Goal: Transaction & Acquisition: Purchase product/service

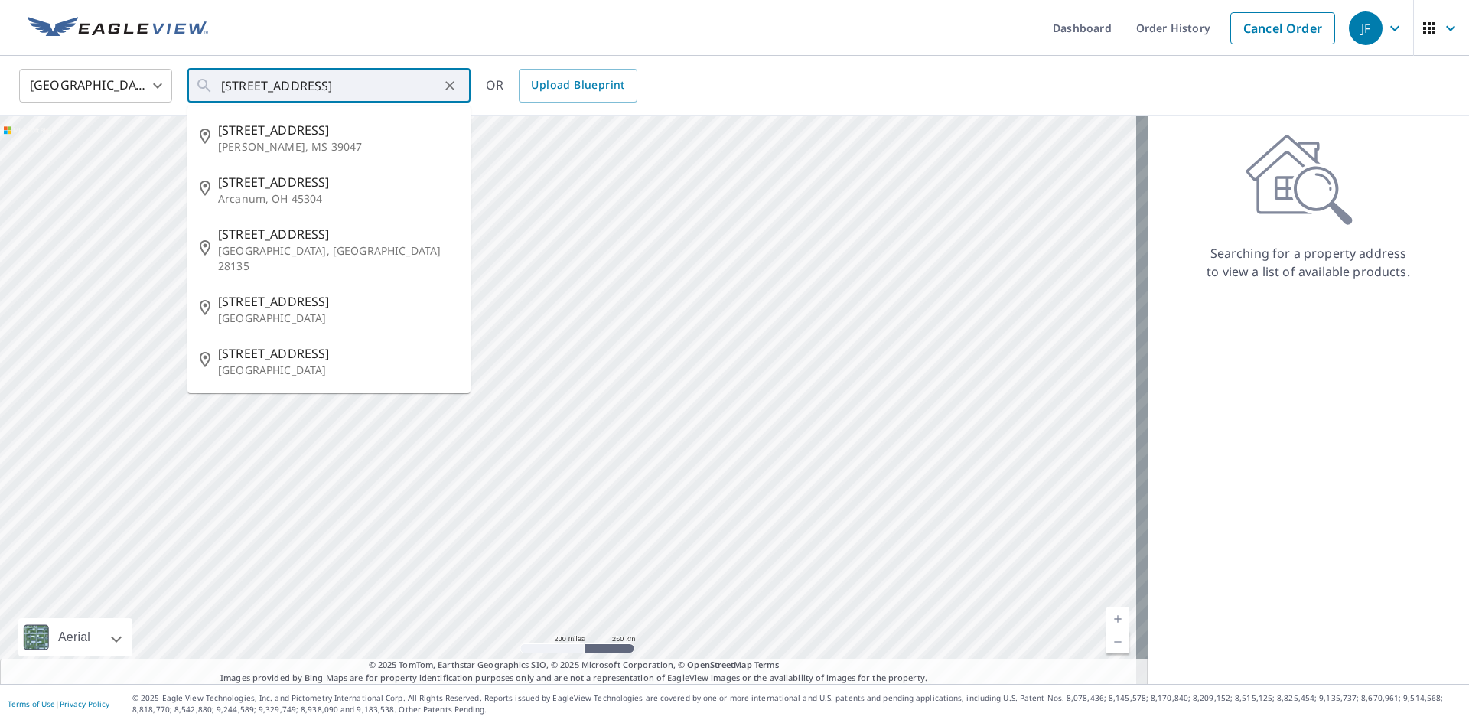
drag, startPoint x: 347, startPoint y: 84, endPoint x: 119, endPoint y: 90, distance: 228.8
click at [125, 90] on div "[GEOGRAPHIC_DATA] [GEOGRAPHIC_DATA] ​ [STREET_ADDRESS] ​ [STREET_ADDRESS][PERSO…" at bounding box center [729, 85] width 1443 height 36
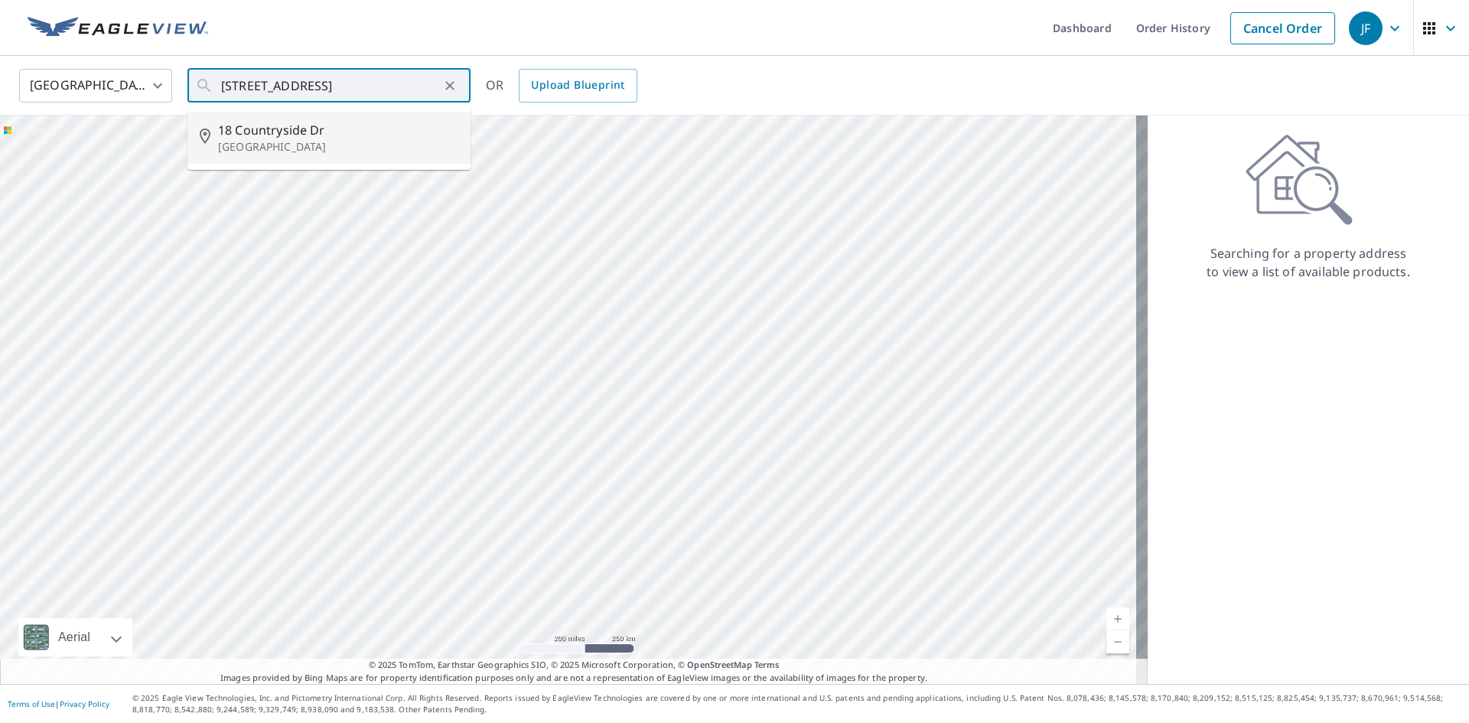
click at [303, 140] on p "[GEOGRAPHIC_DATA]" at bounding box center [338, 146] width 240 height 15
type input "[STREET_ADDRESS][PERSON_NAME]"
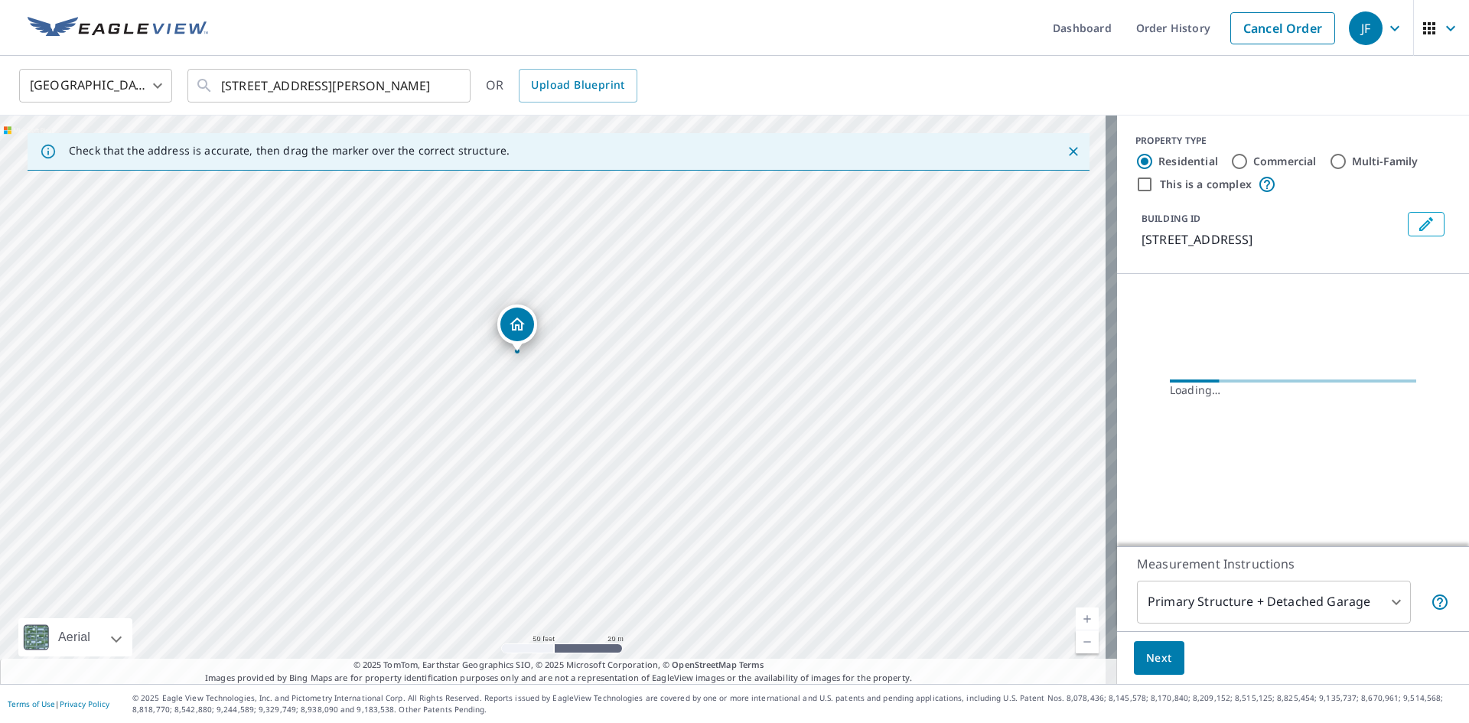
click at [519, 322] on icon "Dropped pin, building 1, Residential property, 18 Countryside Dr Livingston, NJ…" at bounding box center [517, 324] width 18 height 18
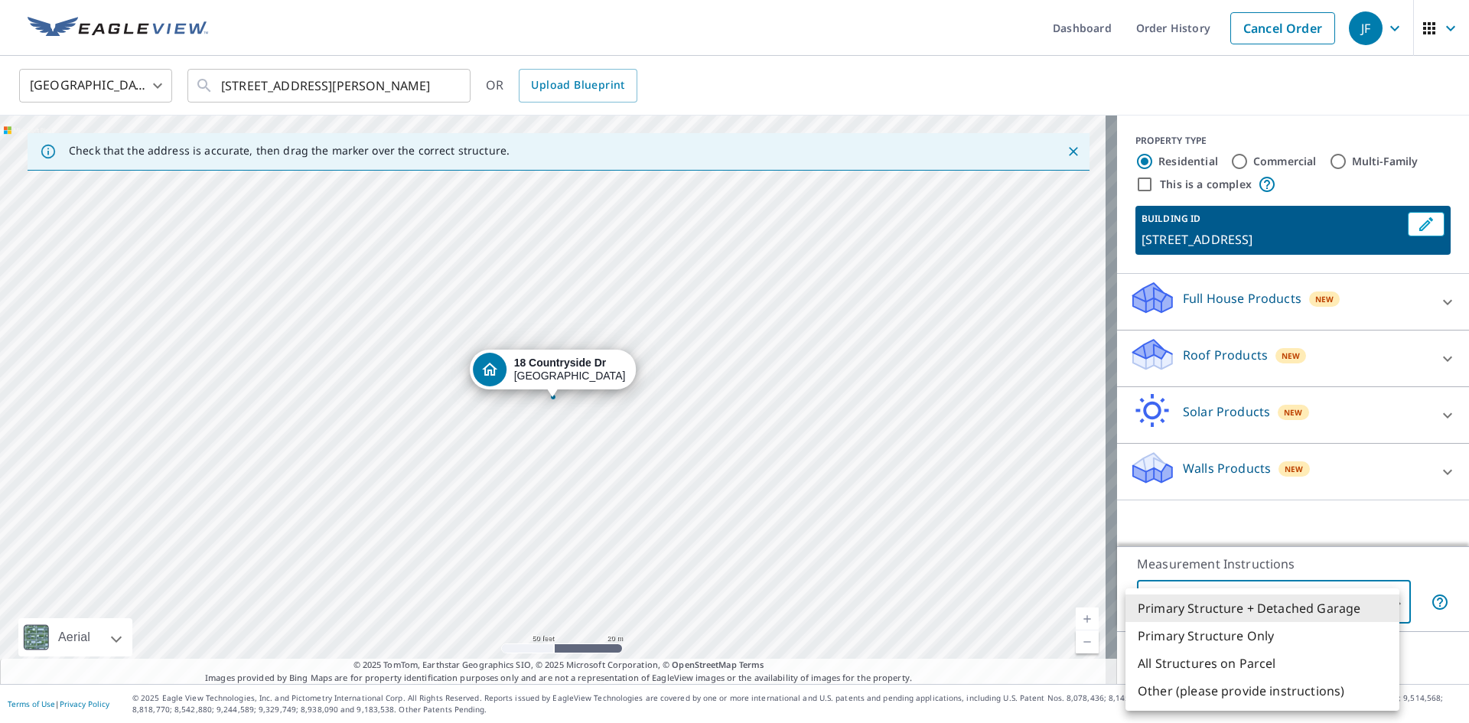
drag, startPoint x: 1395, startPoint y: 605, endPoint x: 1382, endPoint y: 610, distance: 13.8
click at [1394, 605] on body "JF JF Dashboard Order History Cancel Order JF [GEOGRAPHIC_DATA] [GEOGRAPHIC_DAT…" at bounding box center [734, 361] width 1469 height 723
click at [1274, 640] on li "Primary Structure Only" at bounding box center [1262, 636] width 274 height 28
type input "2"
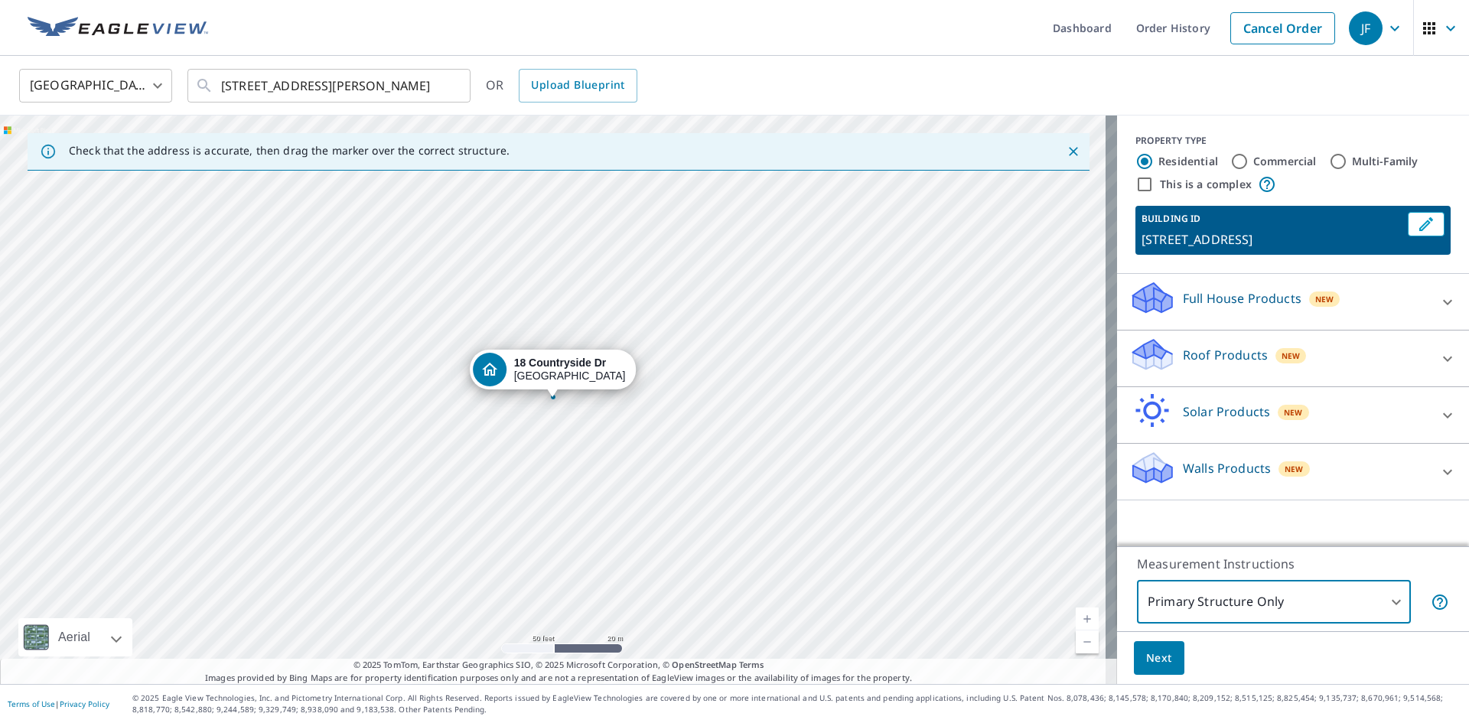
drag, startPoint x: 1430, startPoint y: 357, endPoint x: 1340, endPoint y: 392, distance: 96.9
click at [1438, 359] on icon at bounding box center [1447, 359] width 18 height 18
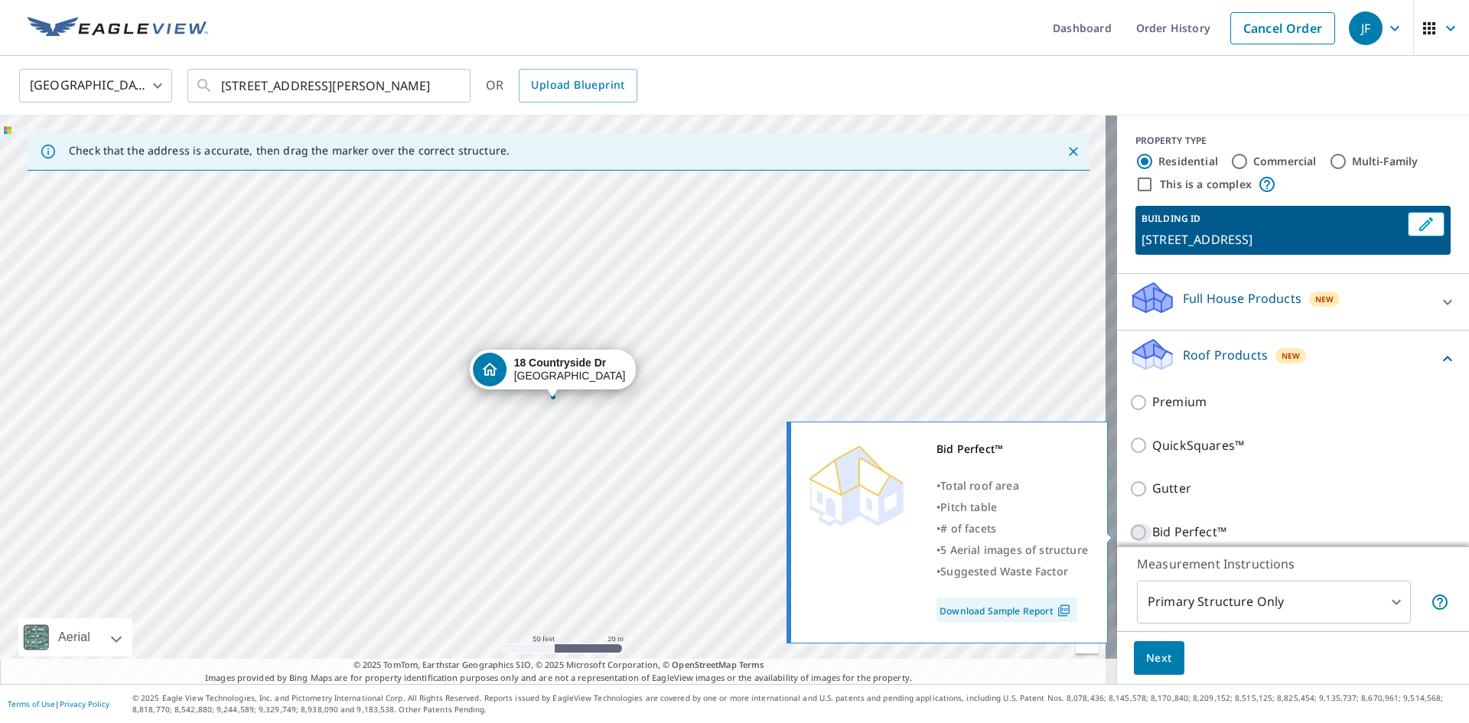
click at [1134, 532] on input "Bid Perfect™" at bounding box center [1140, 532] width 23 height 18
checkbox input "true"
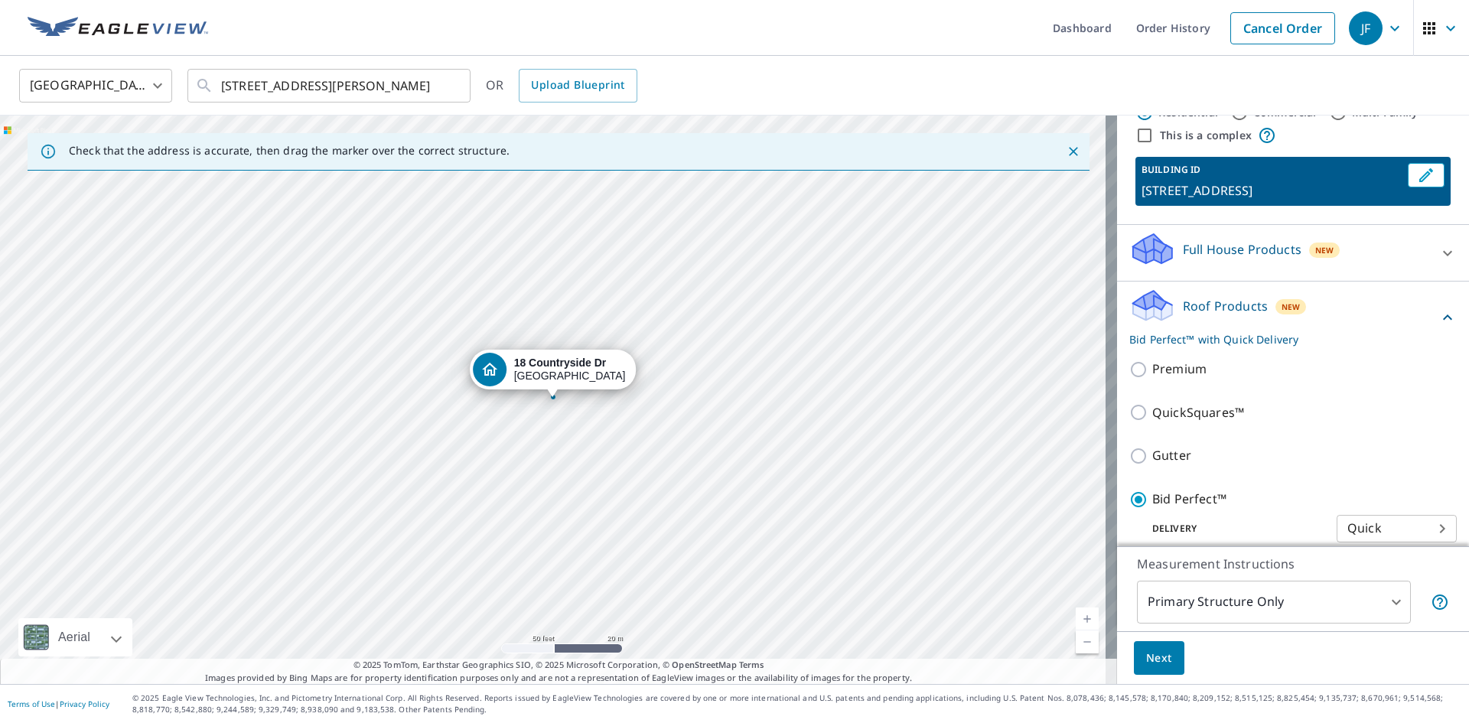
scroll to position [76, 0]
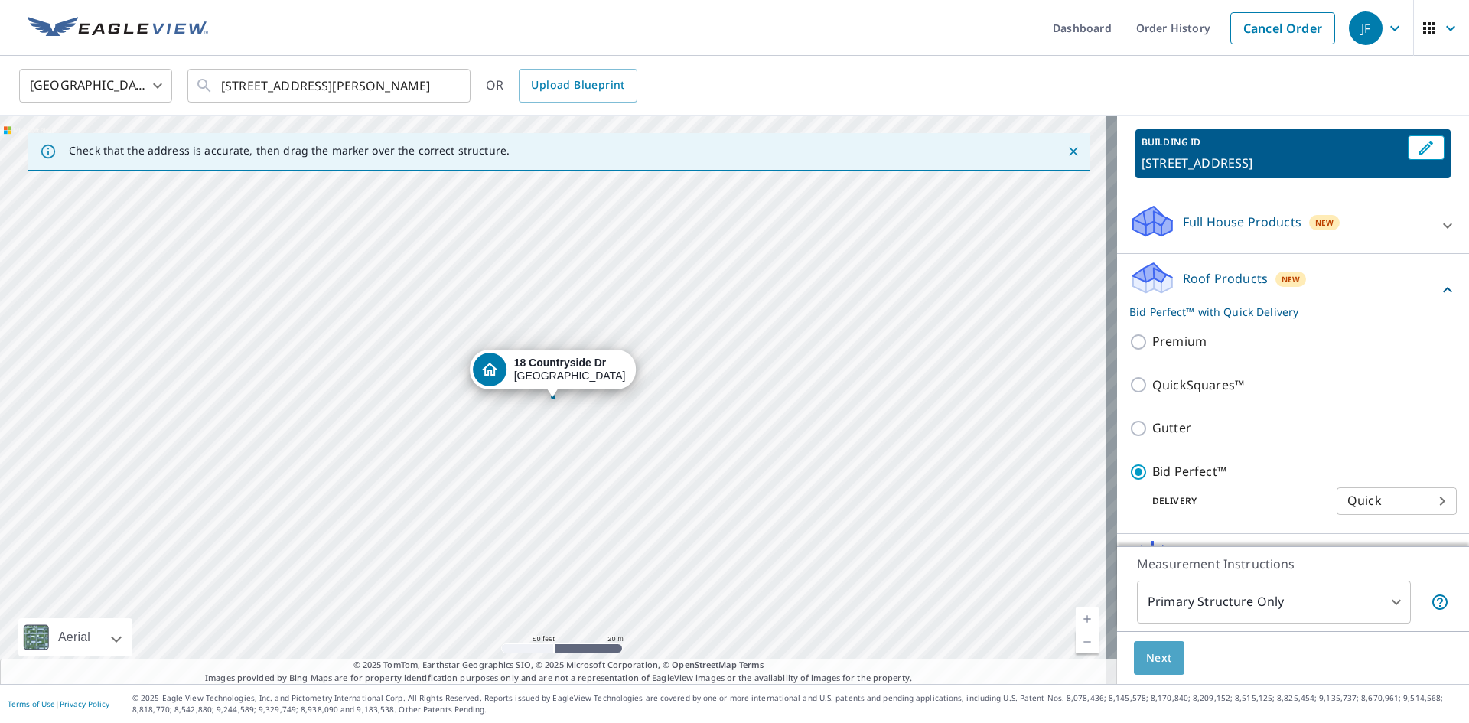
click at [1146, 655] on span "Next" at bounding box center [1159, 658] width 26 height 19
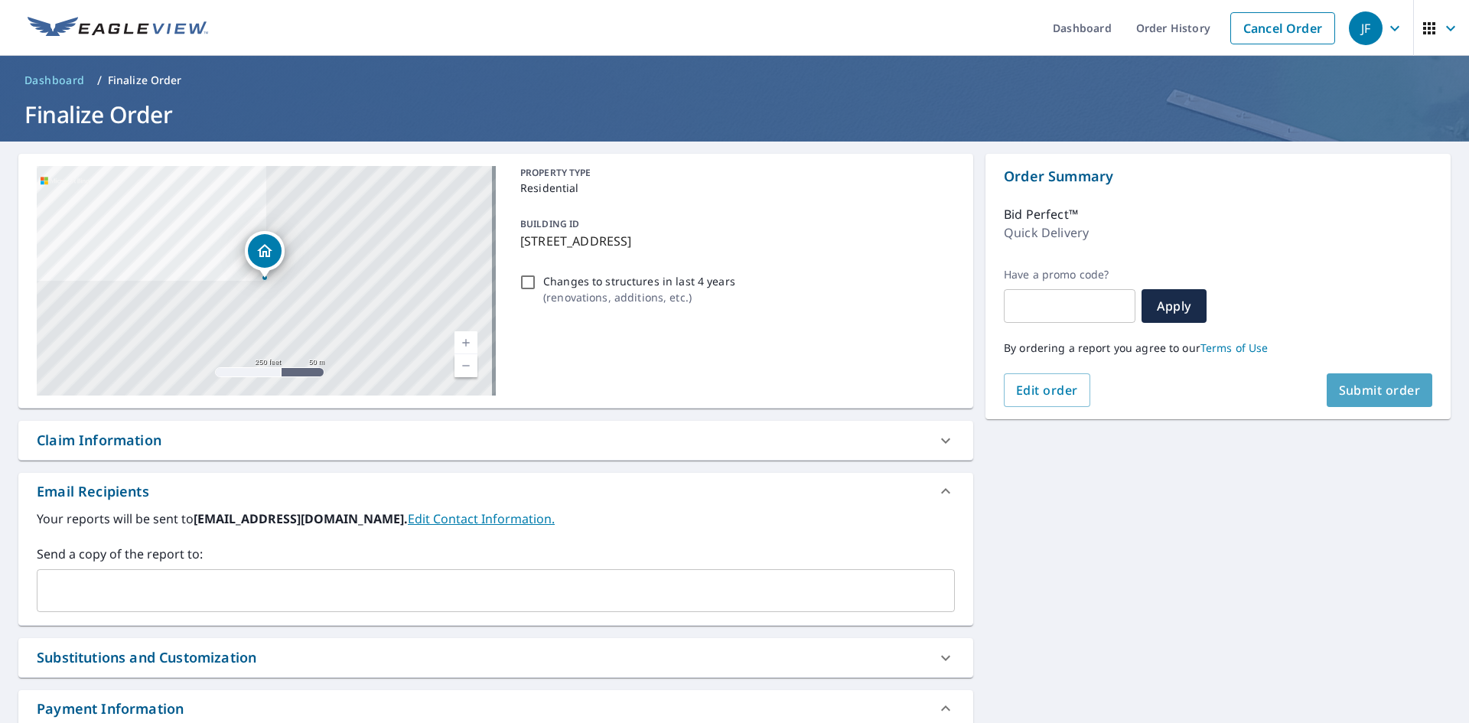
click at [1351, 383] on span "Submit order" at bounding box center [1380, 390] width 82 height 17
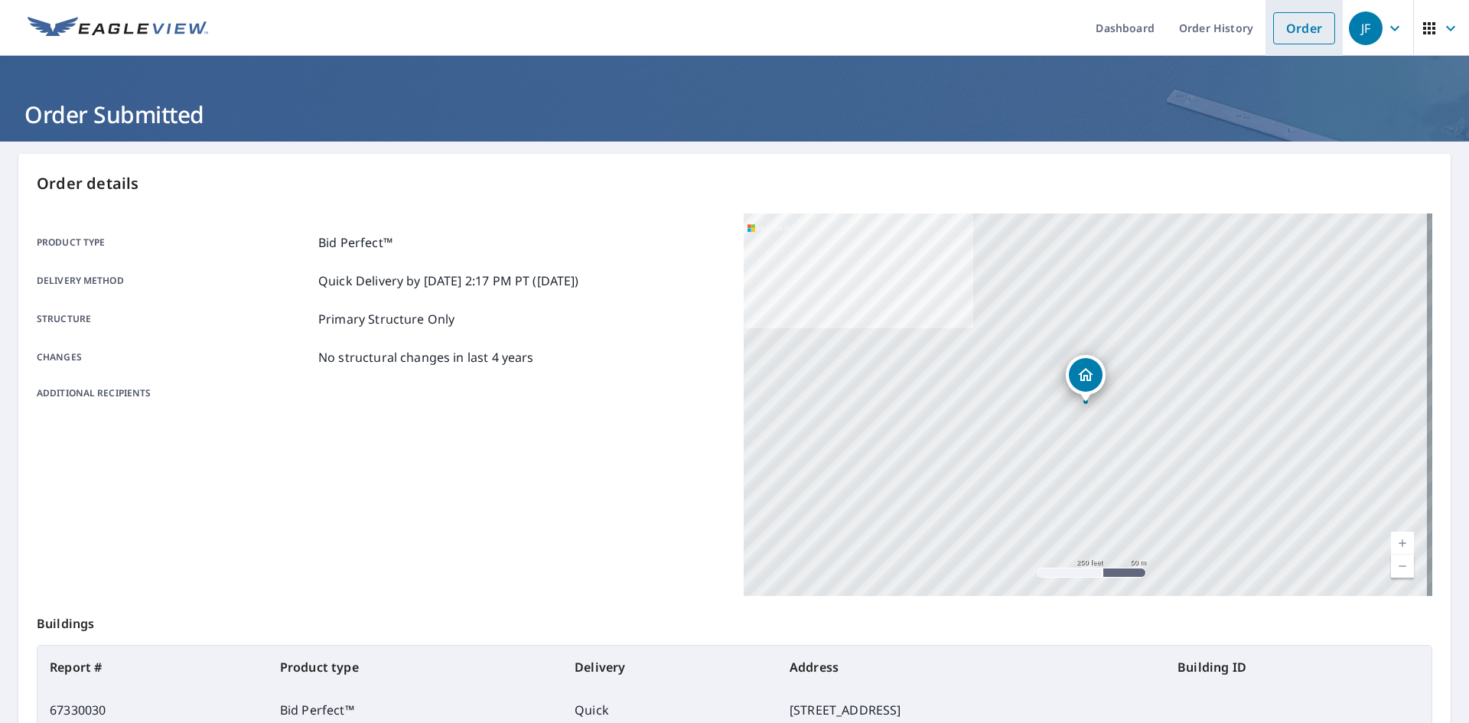
click at [1304, 34] on link "Order" at bounding box center [1304, 28] width 62 height 32
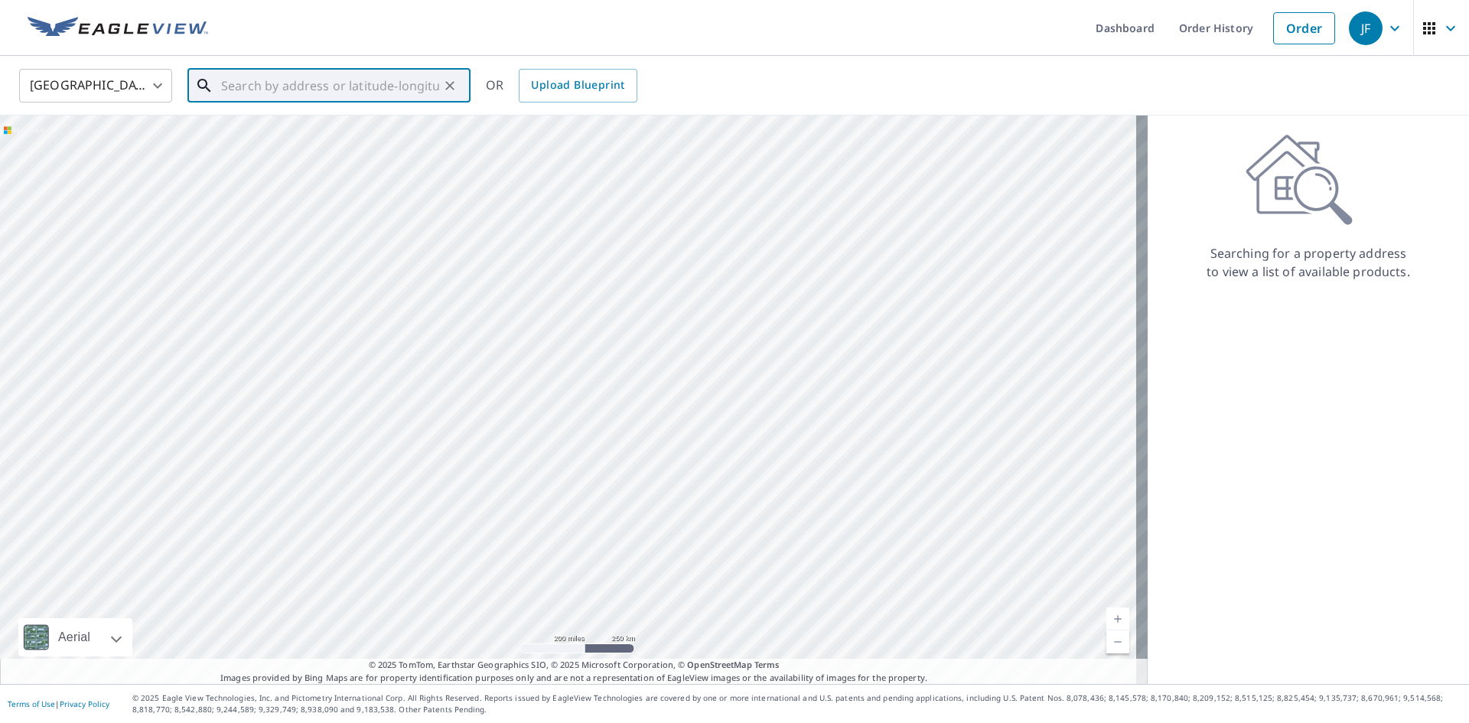
paste input "[STREET_ADDRESS]"
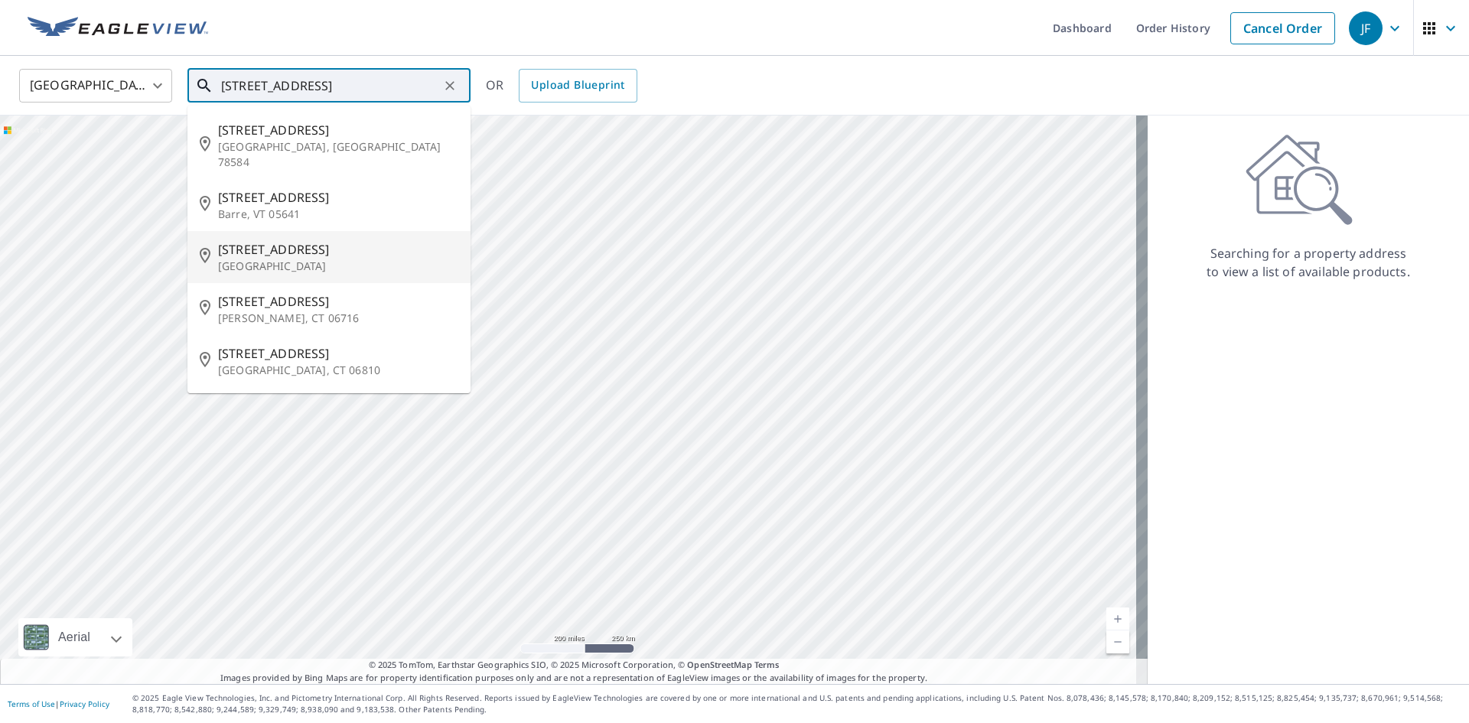
click at [350, 242] on span "[STREET_ADDRESS]" at bounding box center [338, 249] width 240 height 18
type input "[STREET_ADDRESS]"
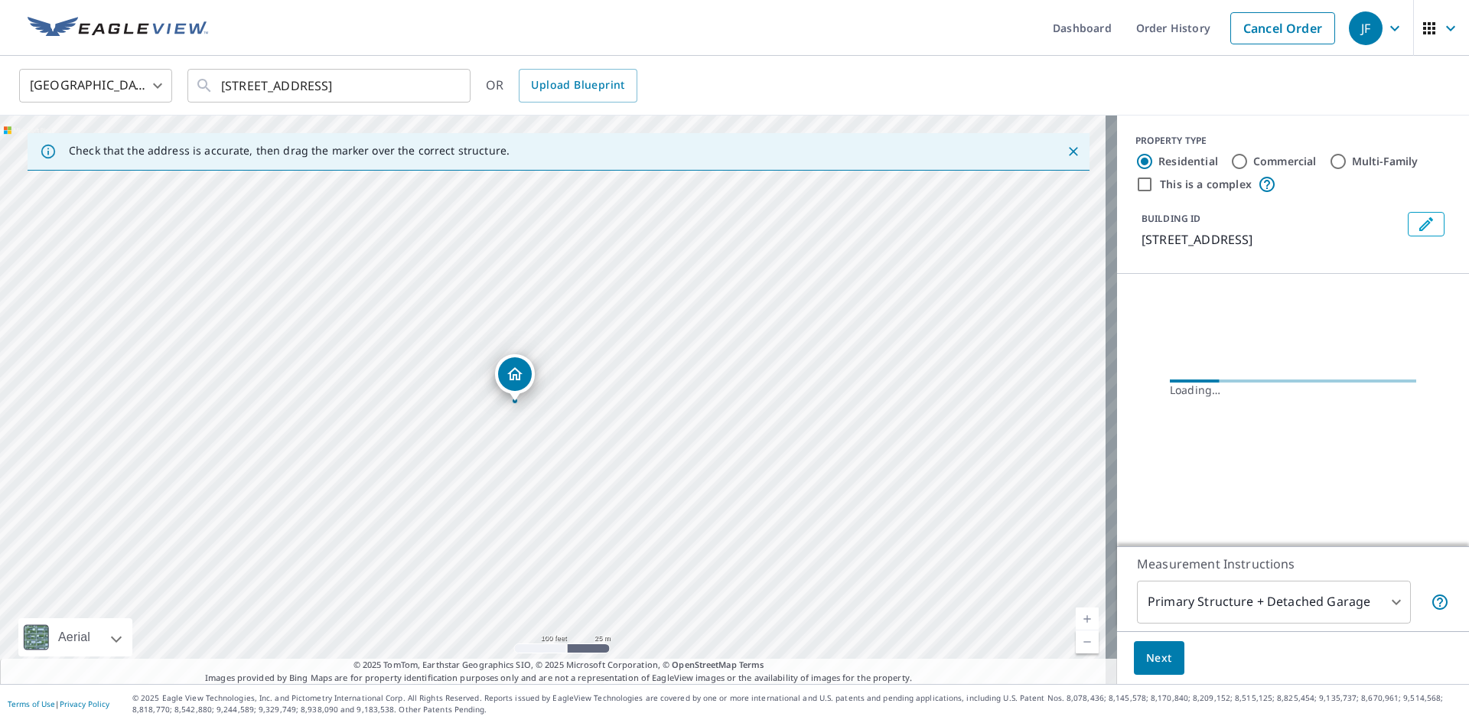
click at [520, 380] on icon "Dropped pin, building 1, Residential property, 1 Sunrise Rd Boonton, NJ 07005" at bounding box center [515, 374] width 18 height 18
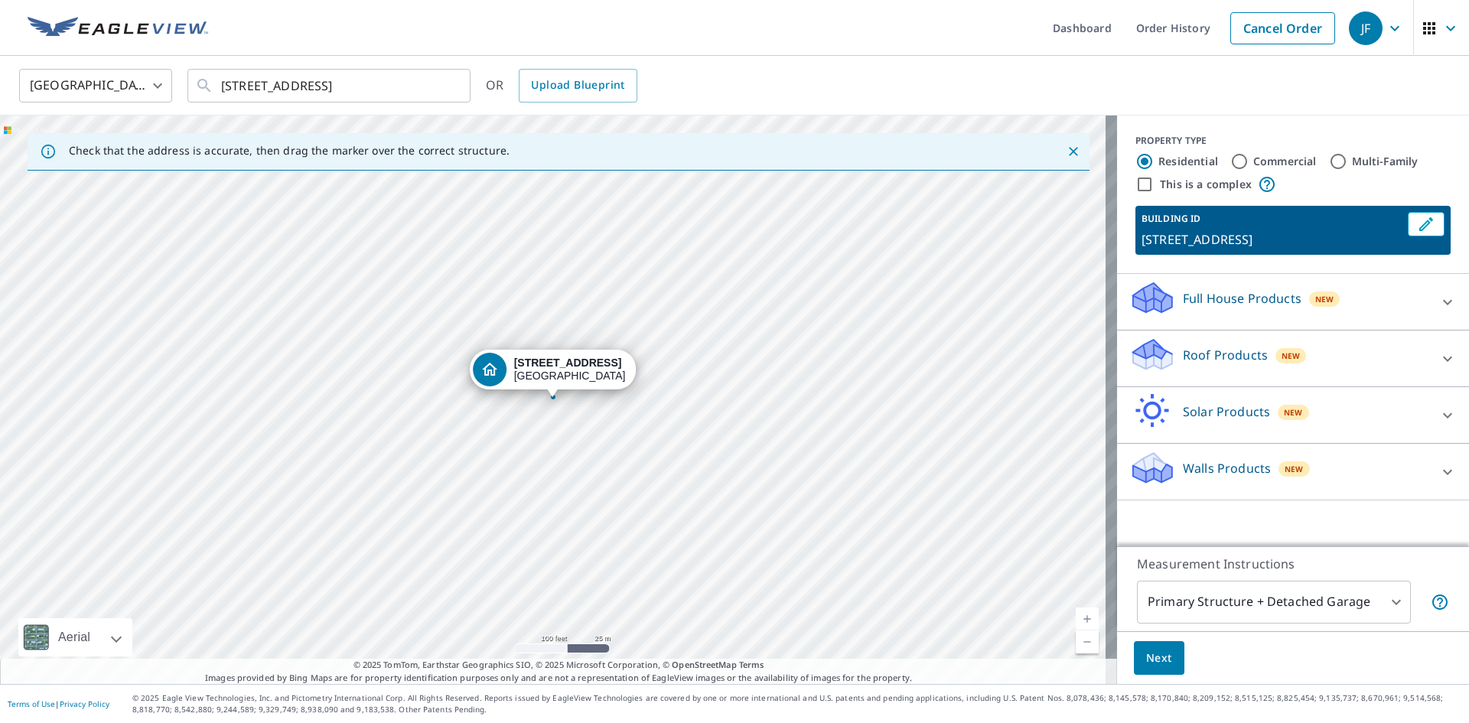
click at [1379, 607] on body "JF JF Dashboard Order History Cancel Order JF [GEOGRAPHIC_DATA] [GEOGRAPHIC_DAT…" at bounding box center [734, 361] width 1469 height 723
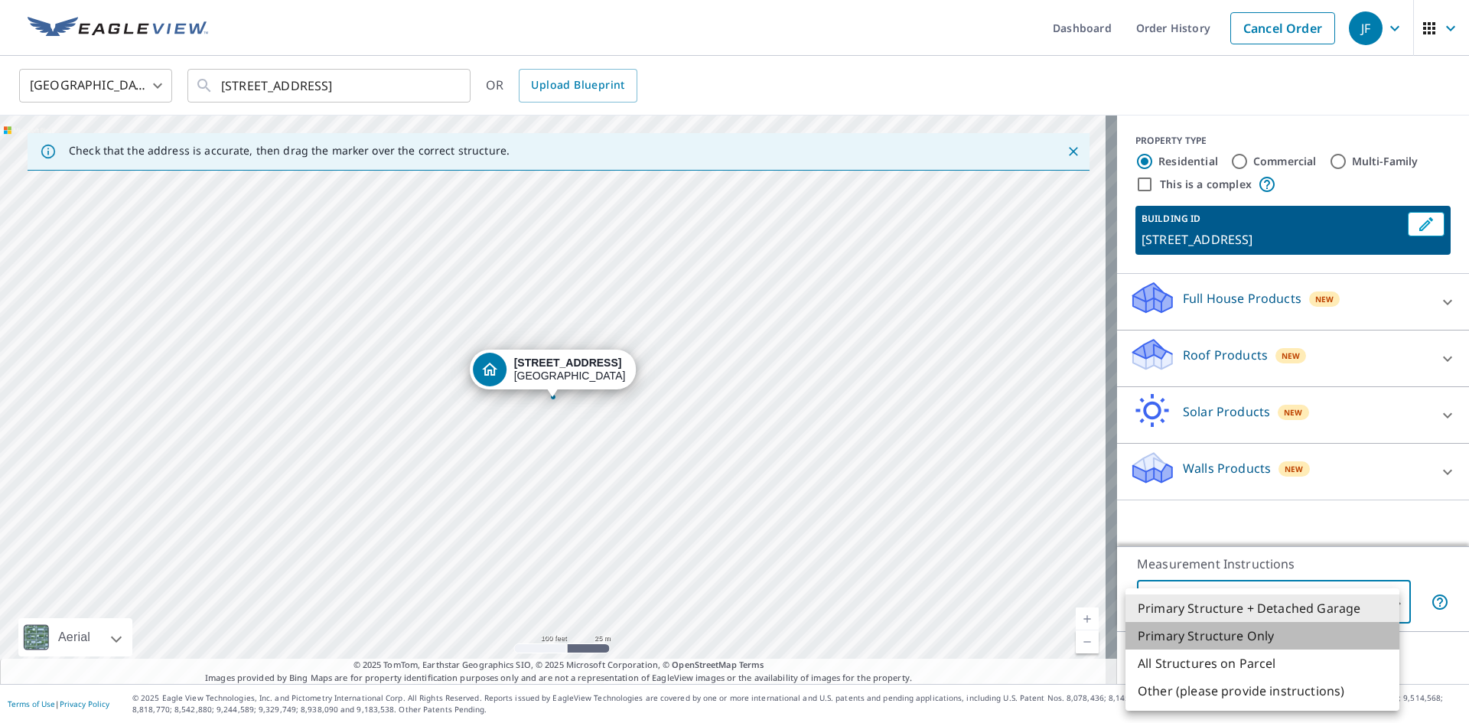
click at [1278, 639] on li "Primary Structure Only" at bounding box center [1262, 636] width 274 height 28
type input "2"
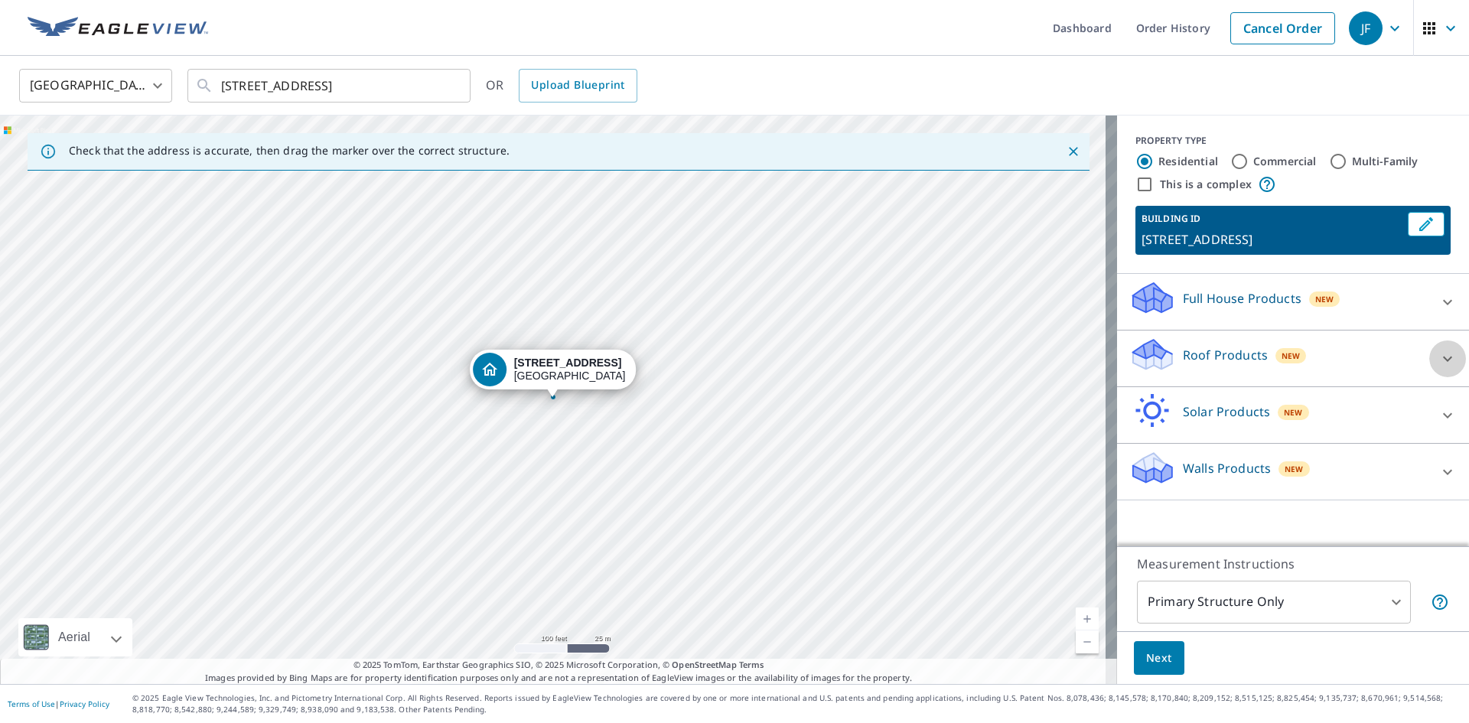
click at [1440, 354] on icon at bounding box center [1447, 359] width 18 height 18
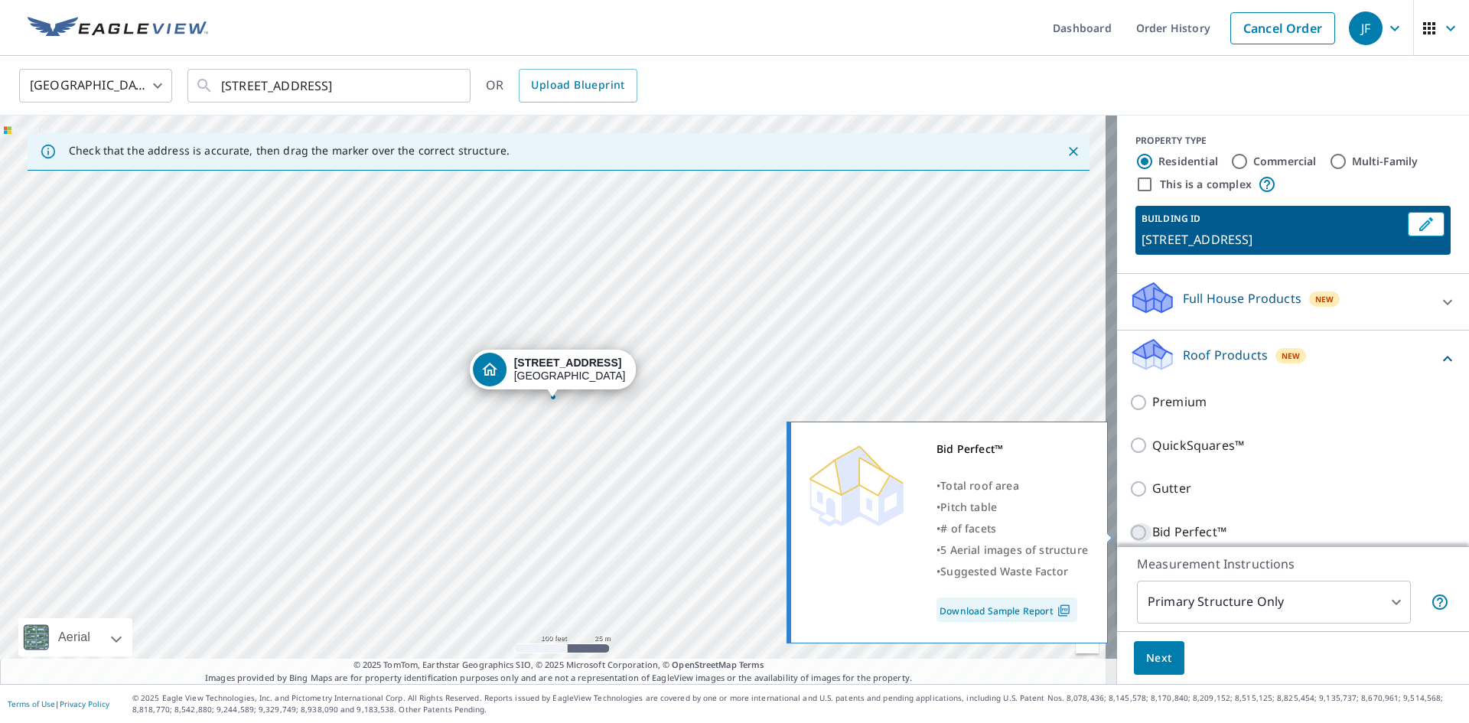
click at [1129, 533] on input "Bid Perfect™" at bounding box center [1140, 532] width 23 height 18
checkbox input "true"
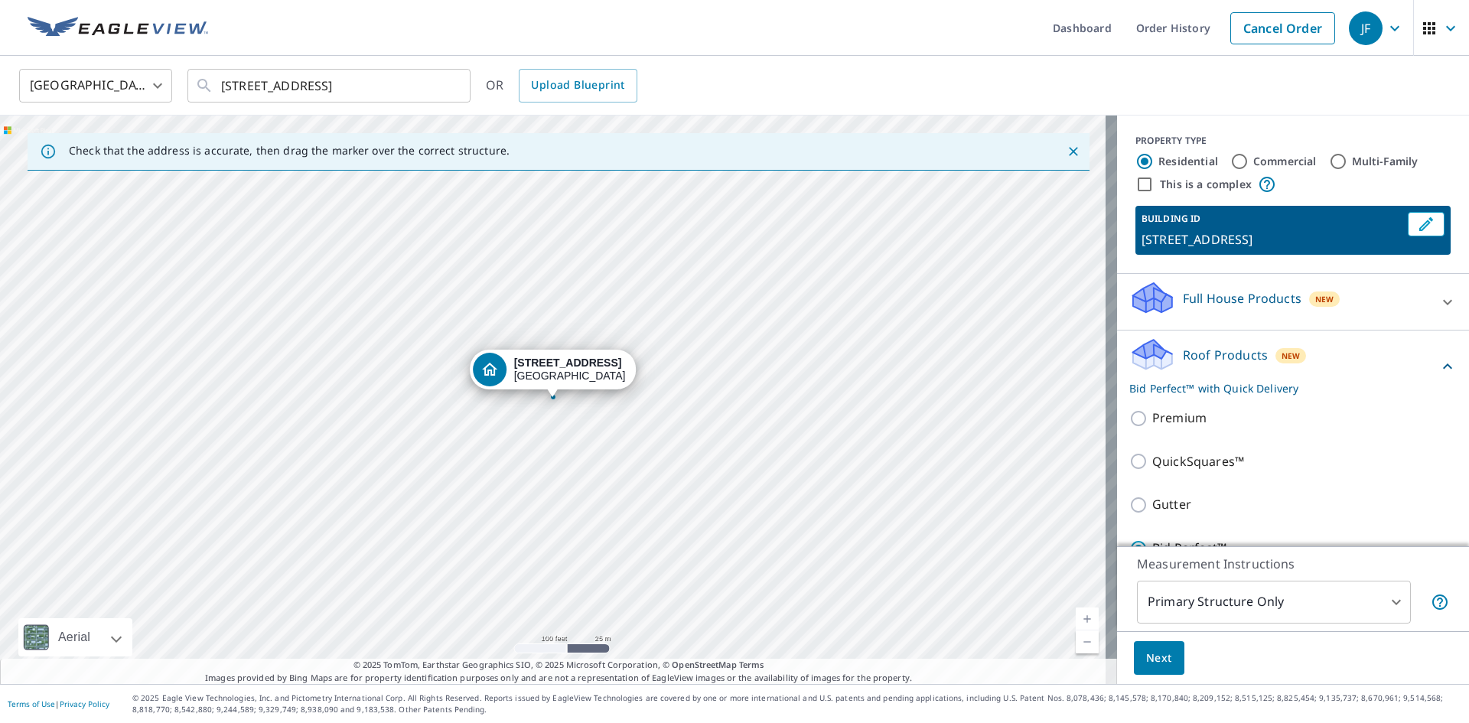
click at [1154, 657] on span "Next" at bounding box center [1159, 658] width 26 height 19
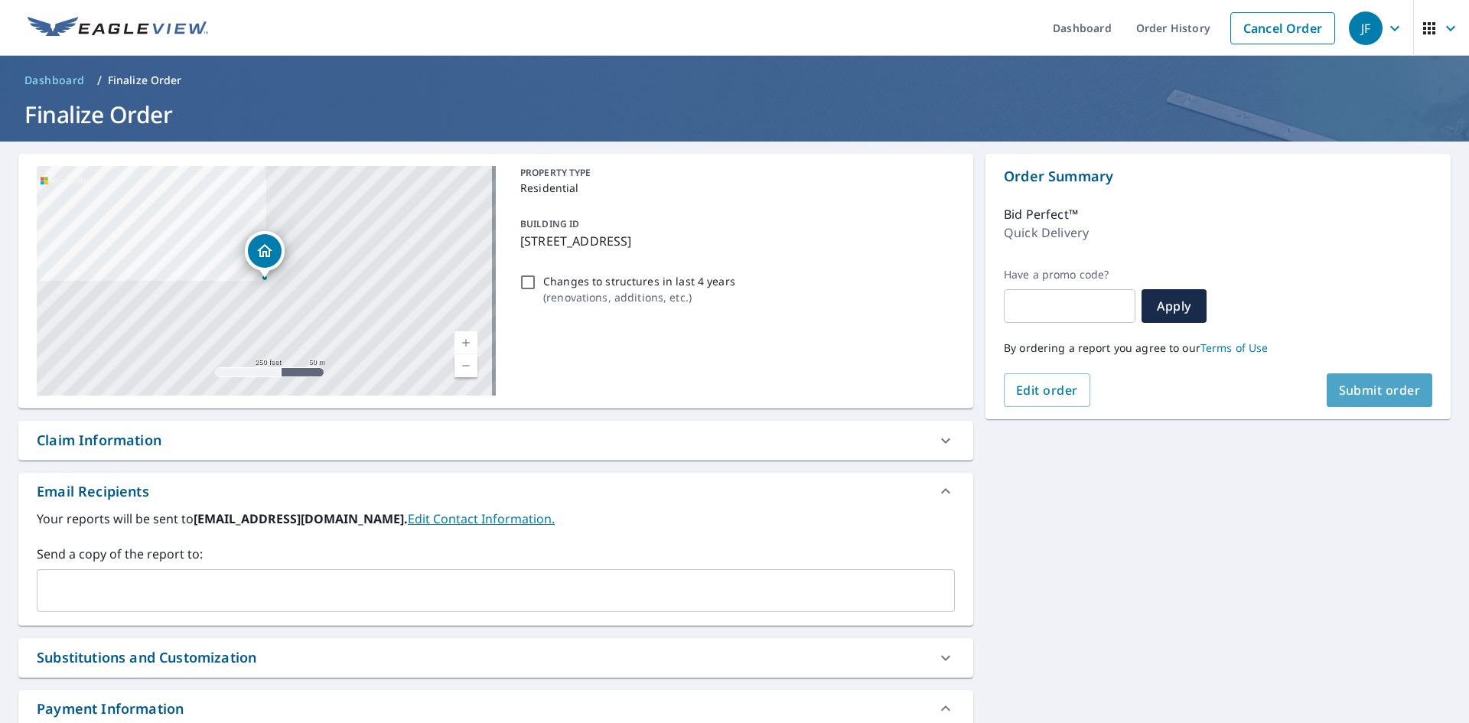
click at [1349, 391] on span "Submit order" at bounding box center [1380, 390] width 82 height 17
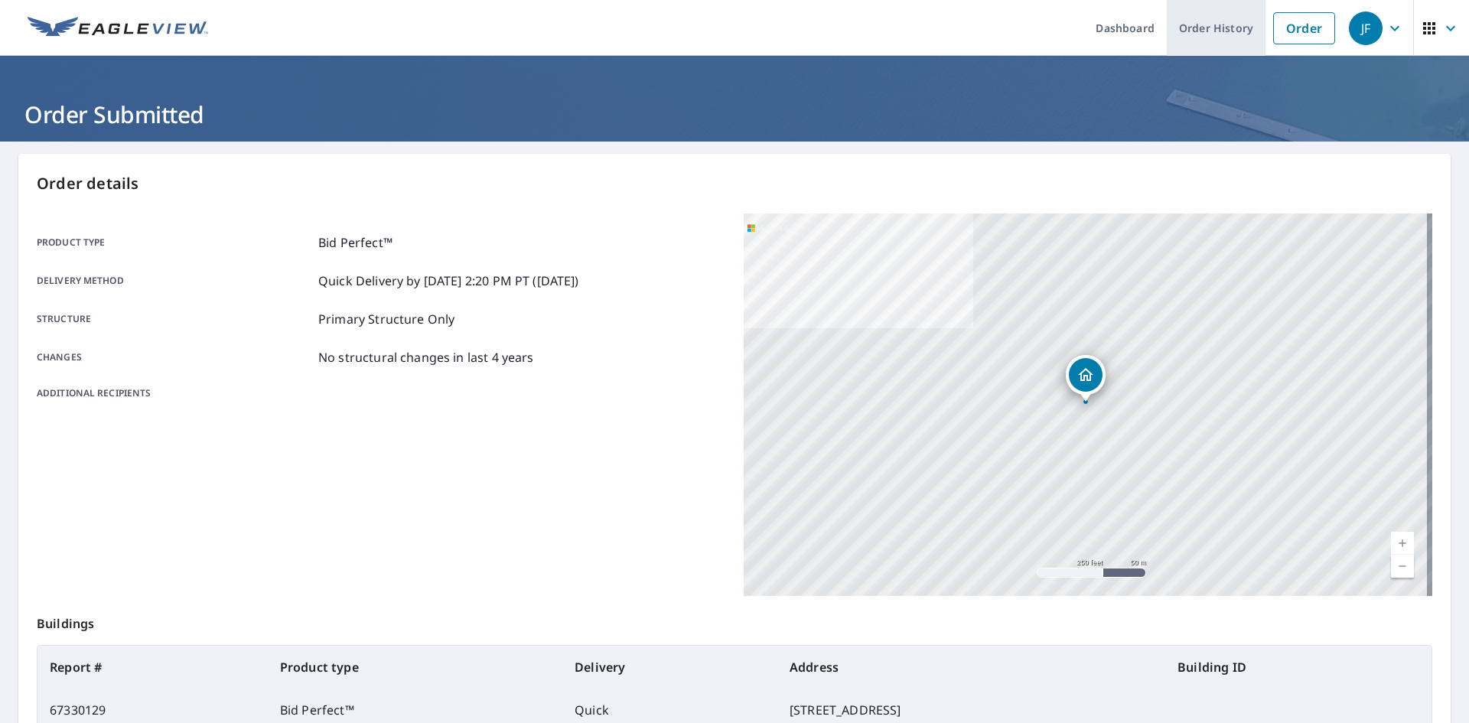
drag, startPoint x: 1272, startPoint y: 31, endPoint x: 1234, endPoint y: 48, distance: 42.1
click at [1273, 31] on link "Order" at bounding box center [1304, 28] width 62 height 32
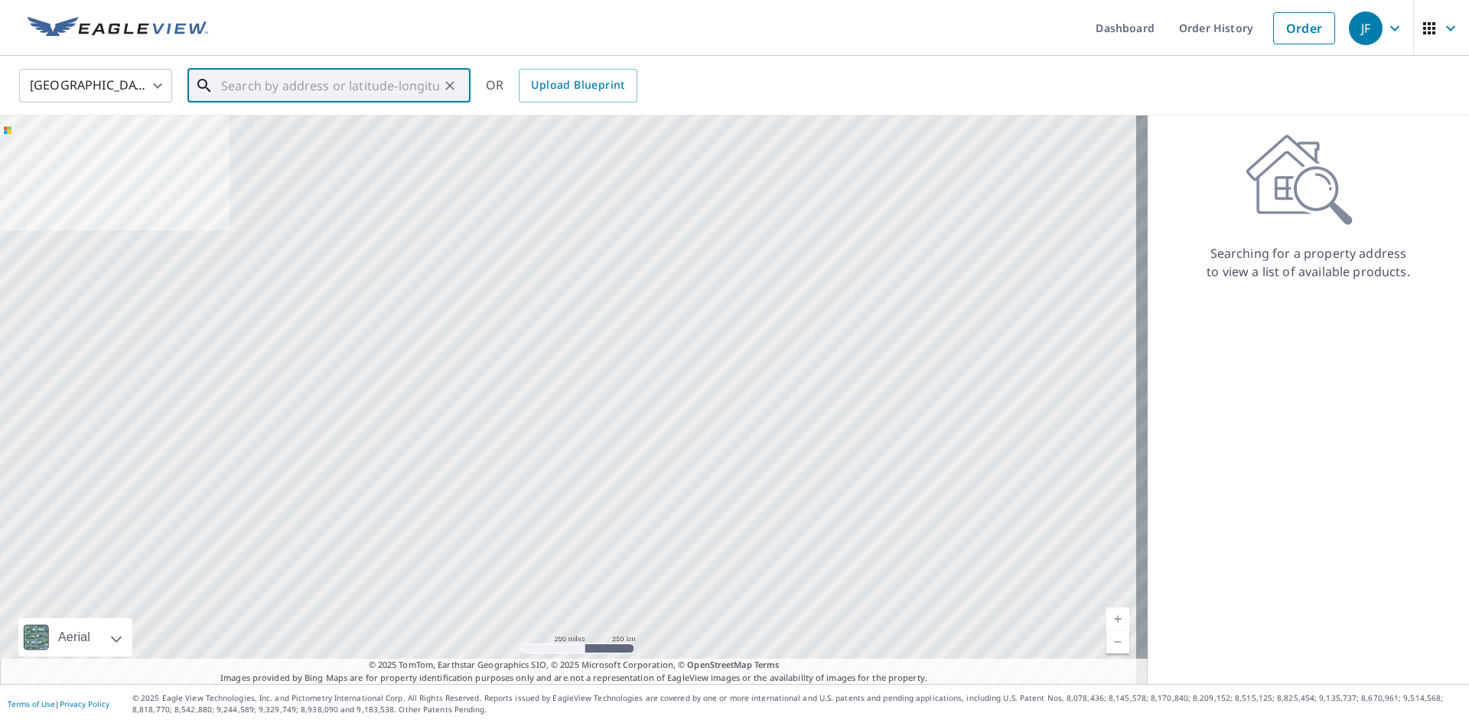
paste input "[STREET_ADDRESS]"
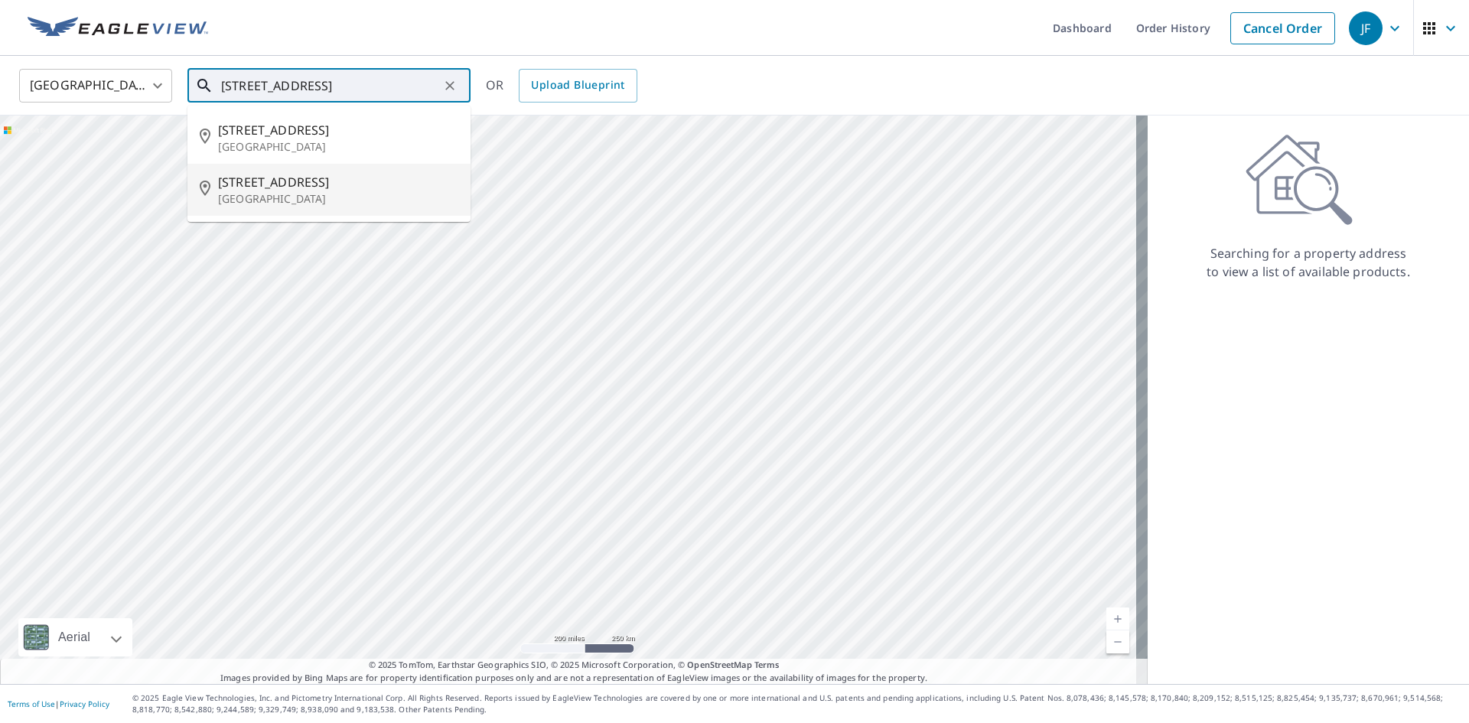
click at [336, 191] on p "[GEOGRAPHIC_DATA]" at bounding box center [338, 198] width 240 height 15
type input "[STREET_ADDRESS]"
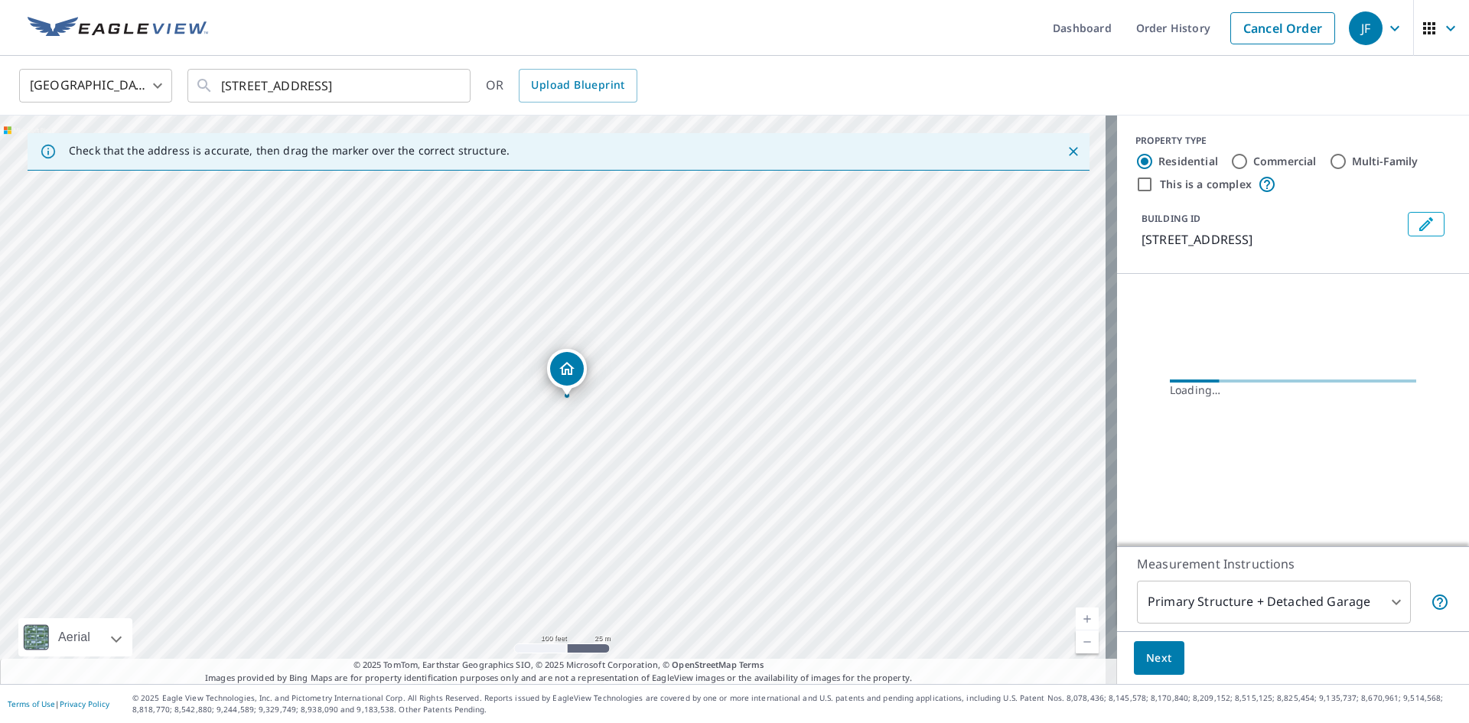
click at [568, 370] on icon "Dropped pin, building 1, Residential property, 109 Lupine Way Stirling, NJ 07980" at bounding box center [566, 368] width 15 height 13
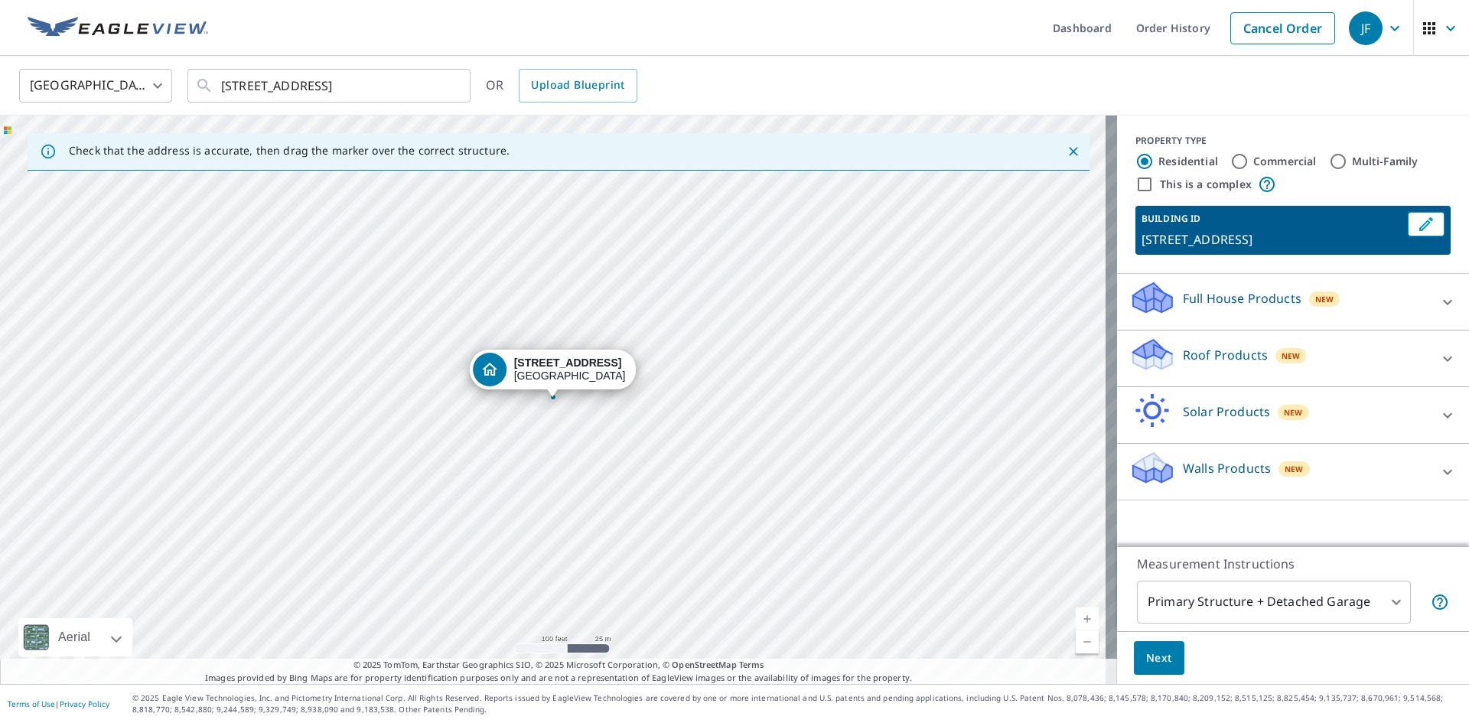
click at [1439, 360] on icon at bounding box center [1447, 359] width 18 height 18
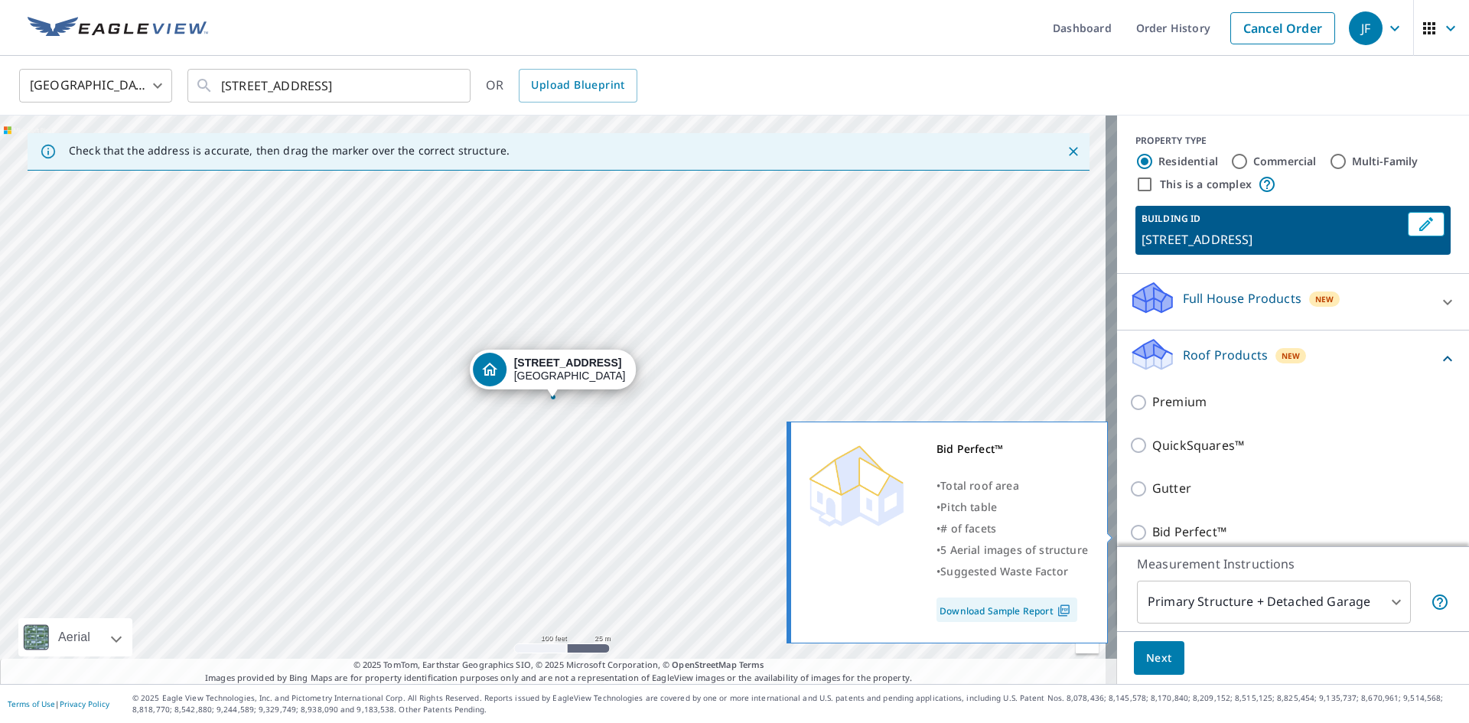
click at [1129, 529] on input "Bid Perfect™" at bounding box center [1140, 532] width 23 height 18
checkbox input "true"
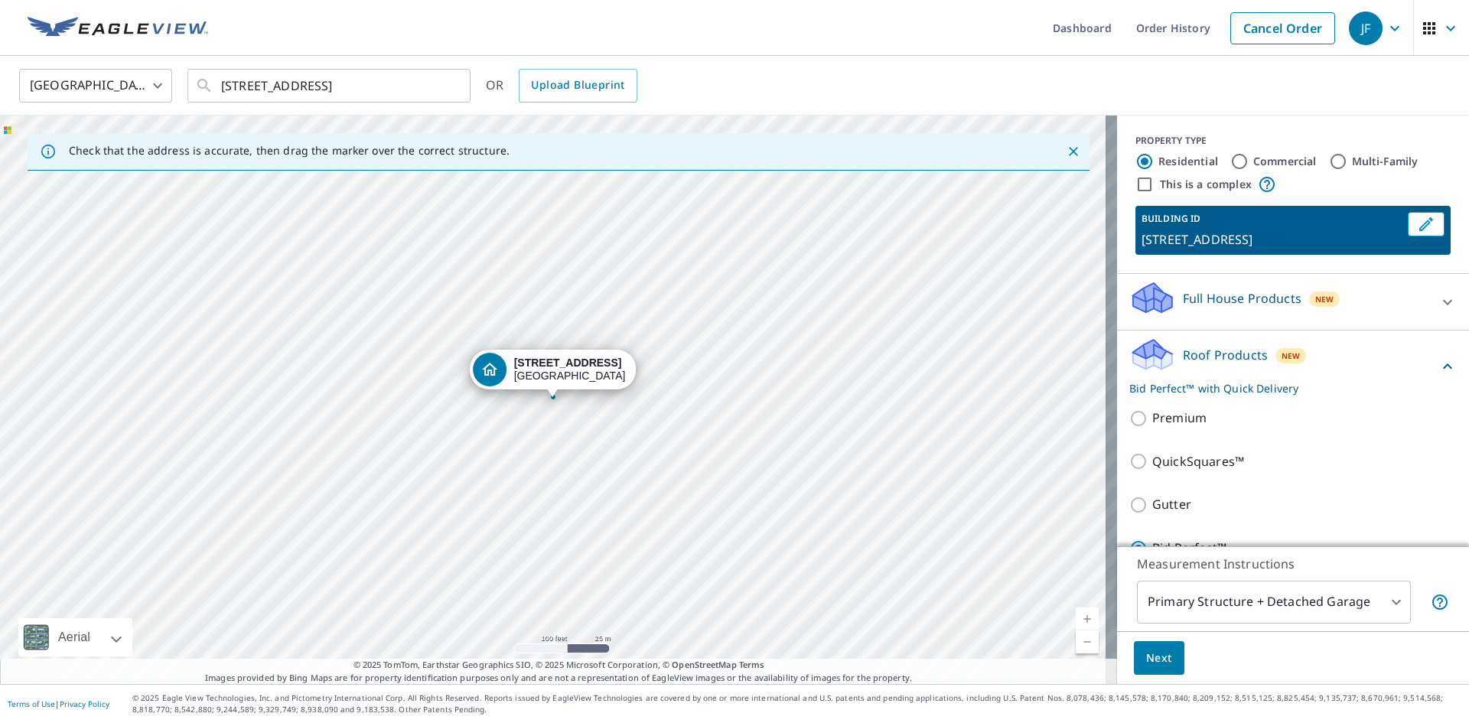
click at [1390, 603] on body "JF JF Dashboard Order History Cancel Order JF [GEOGRAPHIC_DATA] [GEOGRAPHIC_DAT…" at bounding box center [734, 361] width 1469 height 723
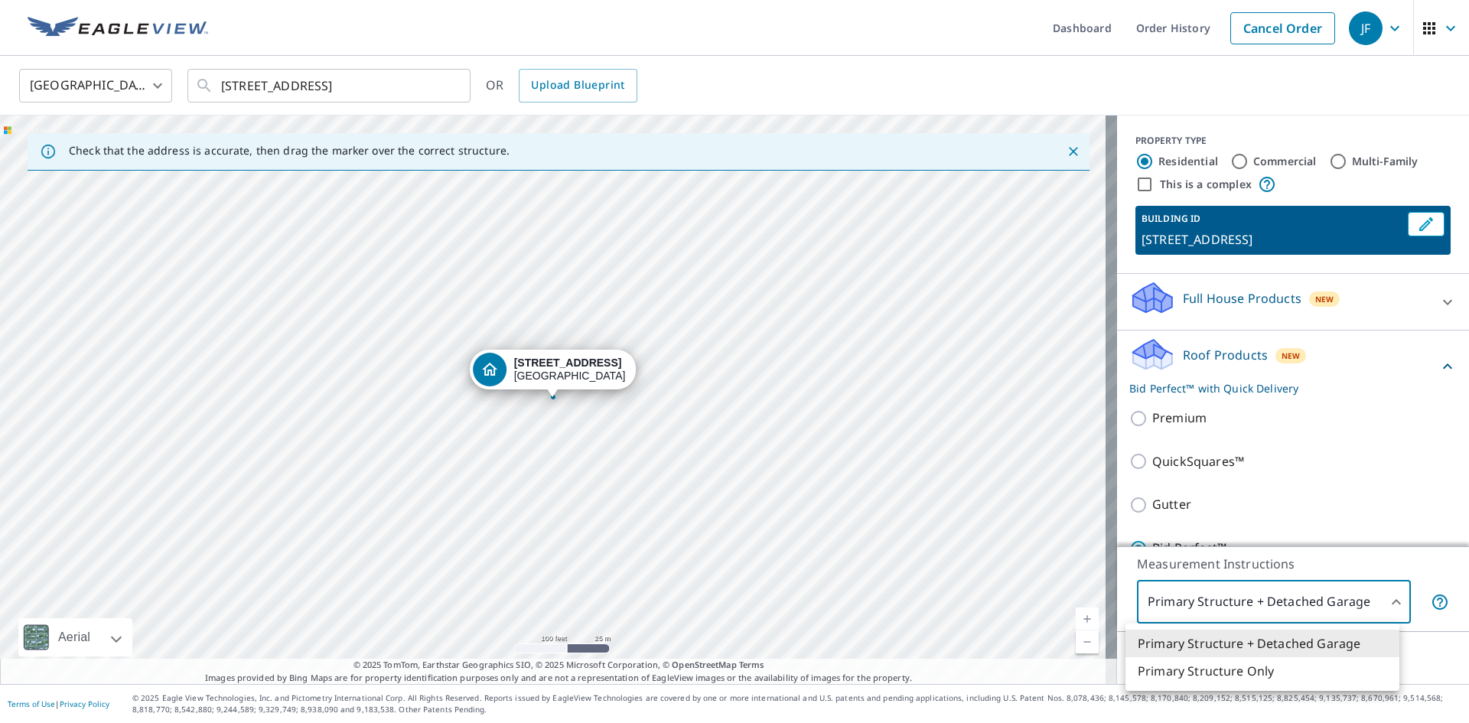
click at [1205, 665] on li "Primary Structure Only" at bounding box center [1262, 671] width 274 height 28
type input "2"
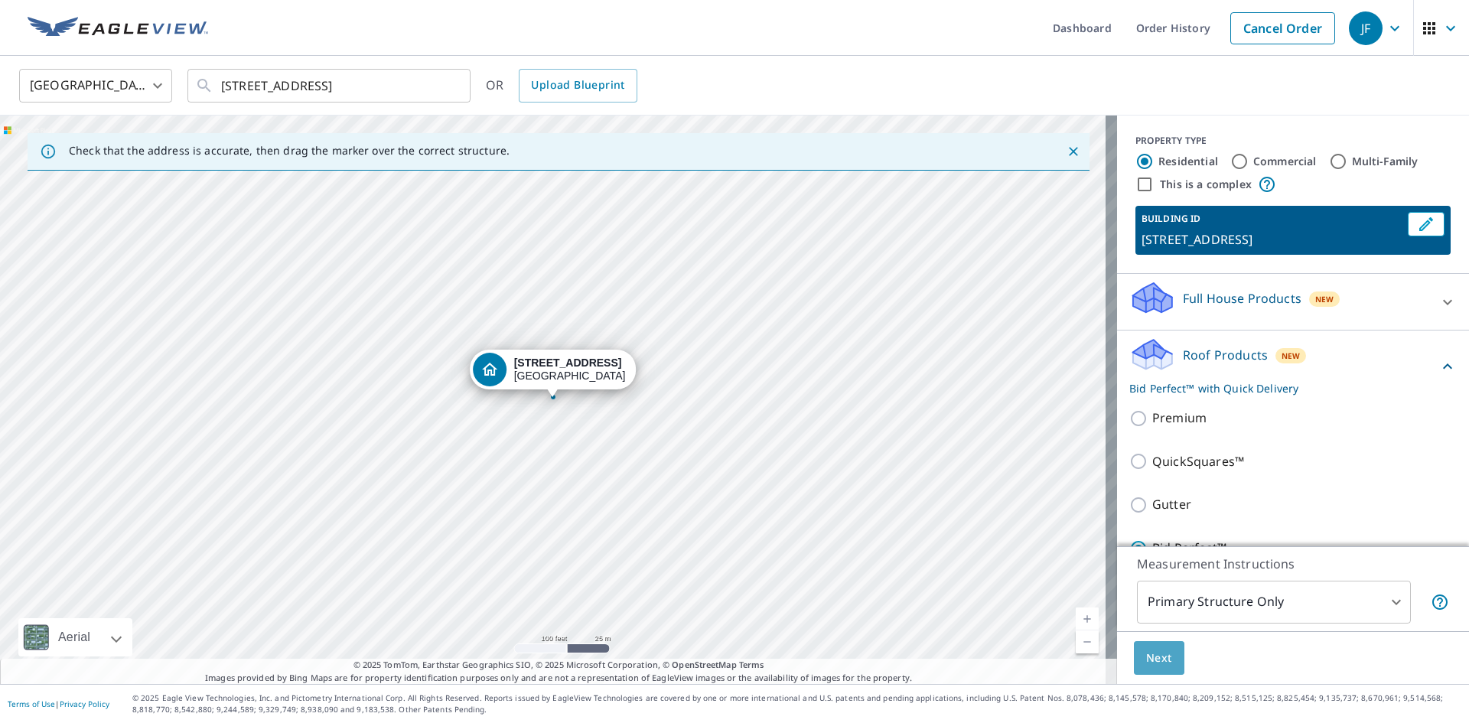
click at [1146, 659] on span "Next" at bounding box center [1159, 658] width 26 height 19
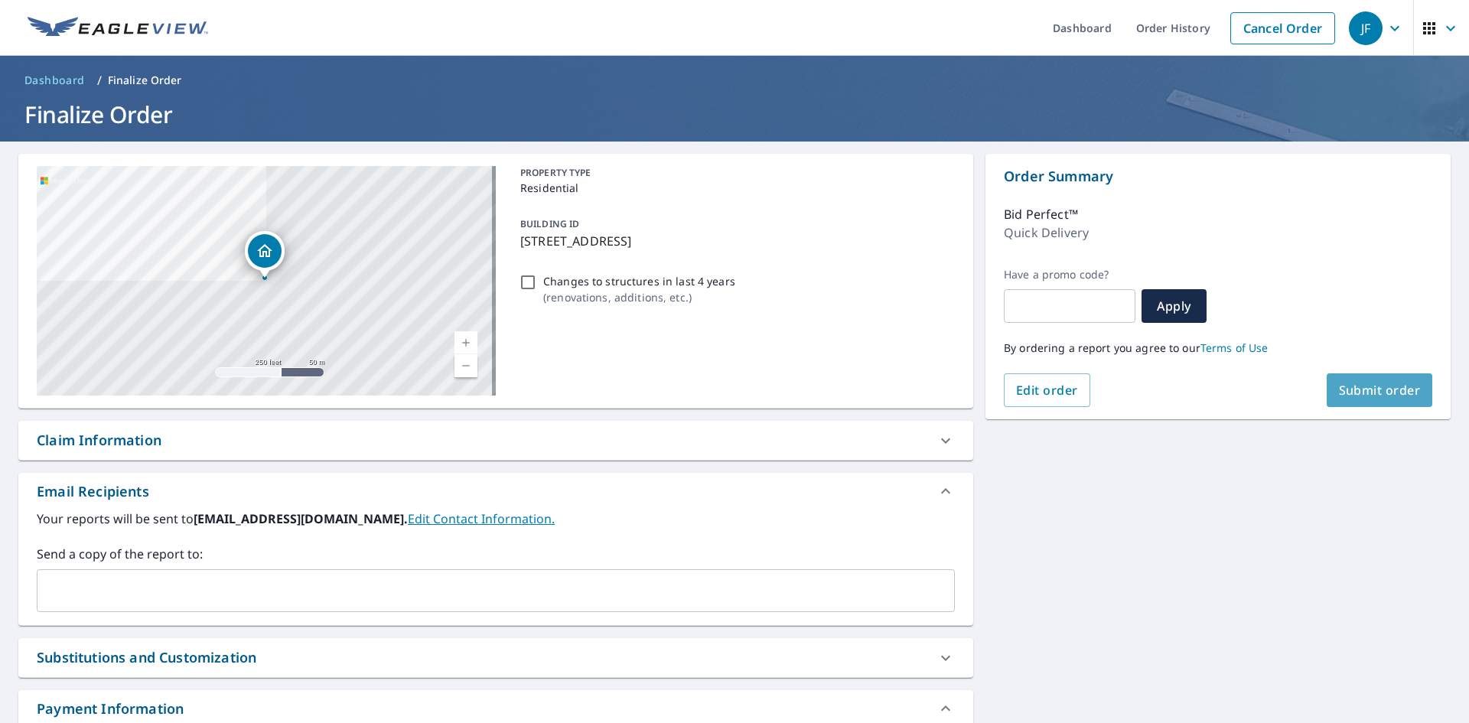
click at [1379, 401] on button "Submit order" at bounding box center [1379, 390] width 106 height 34
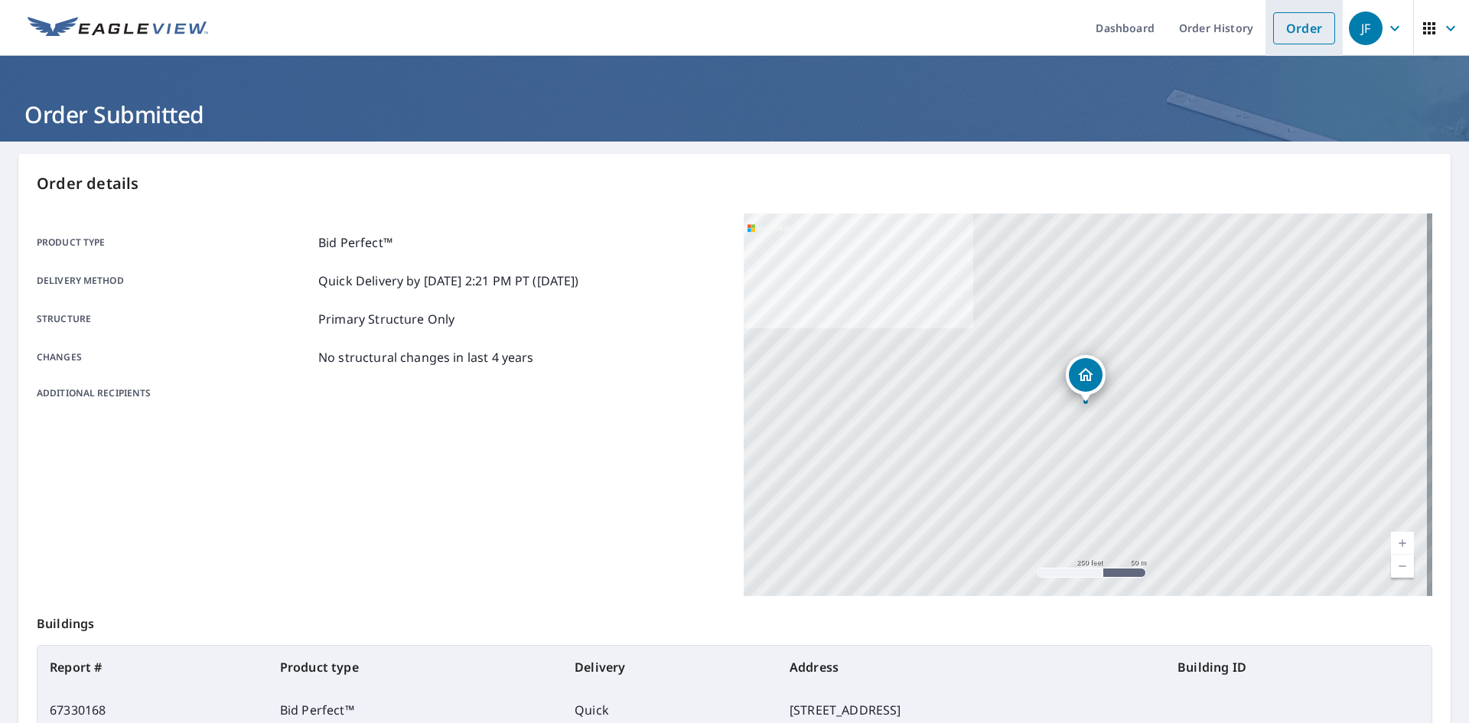
click at [1282, 37] on link "Order" at bounding box center [1304, 28] width 62 height 32
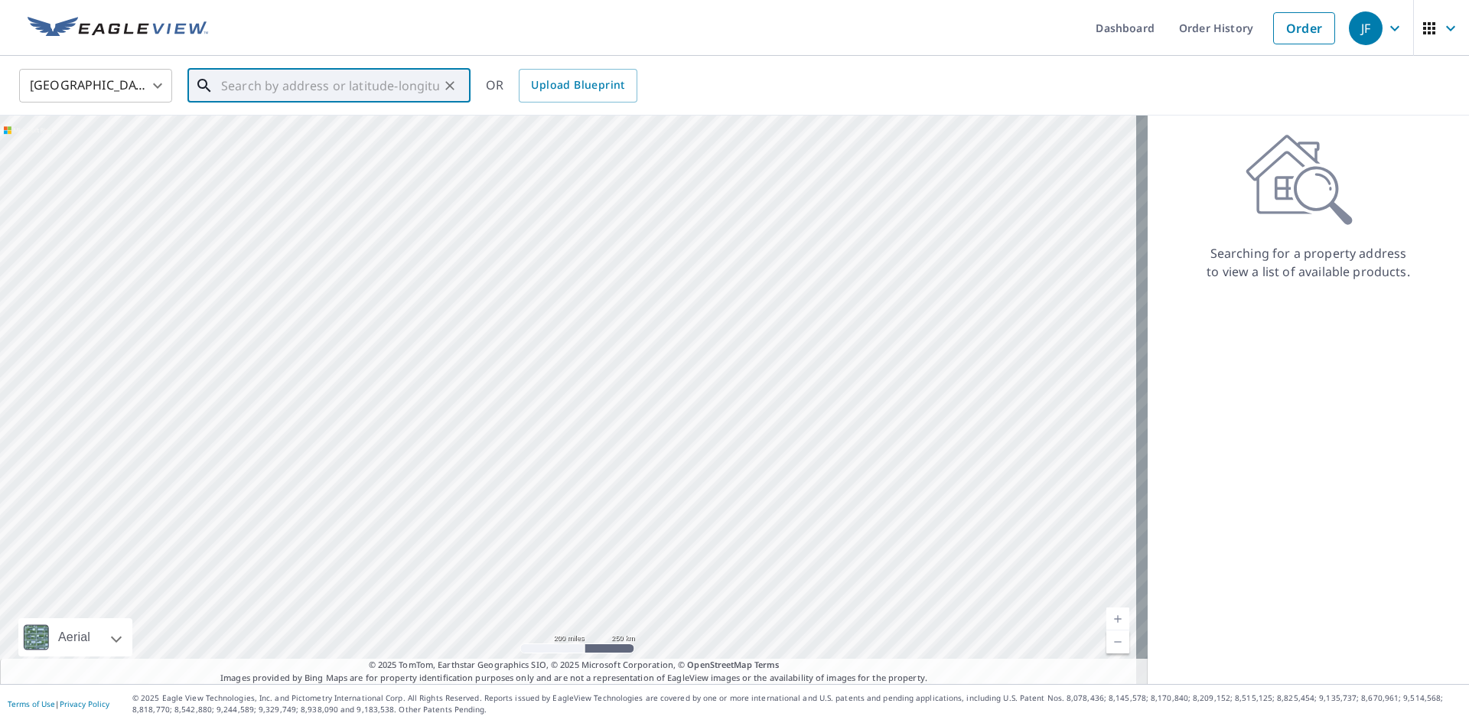
paste input "[STREET_ADDRESS]"
click at [313, 143] on p "[GEOGRAPHIC_DATA], PA 19043" at bounding box center [338, 146] width 240 height 15
type input "[STREET_ADDRESS][PERSON_NAME]"
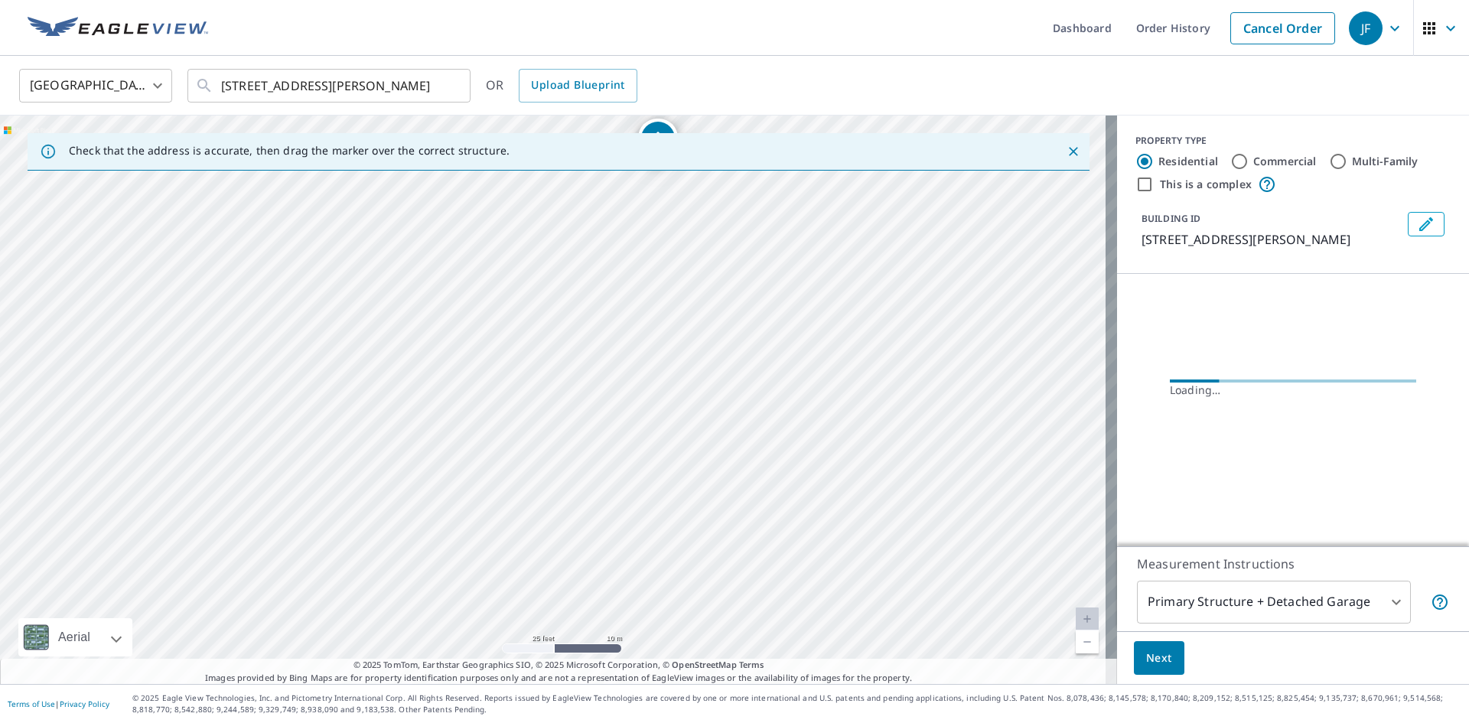
drag, startPoint x: 600, startPoint y: 243, endPoint x: 522, endPoint y: 714, distance: 476.8
click at [543, 722] on html "JF JF Dashboard Order History Cancel Order JF [GEOGRAPHIC_DATA] [GEOGRAPHIC_DAT…" at bounding box center [734, 361] width 1469 height 723
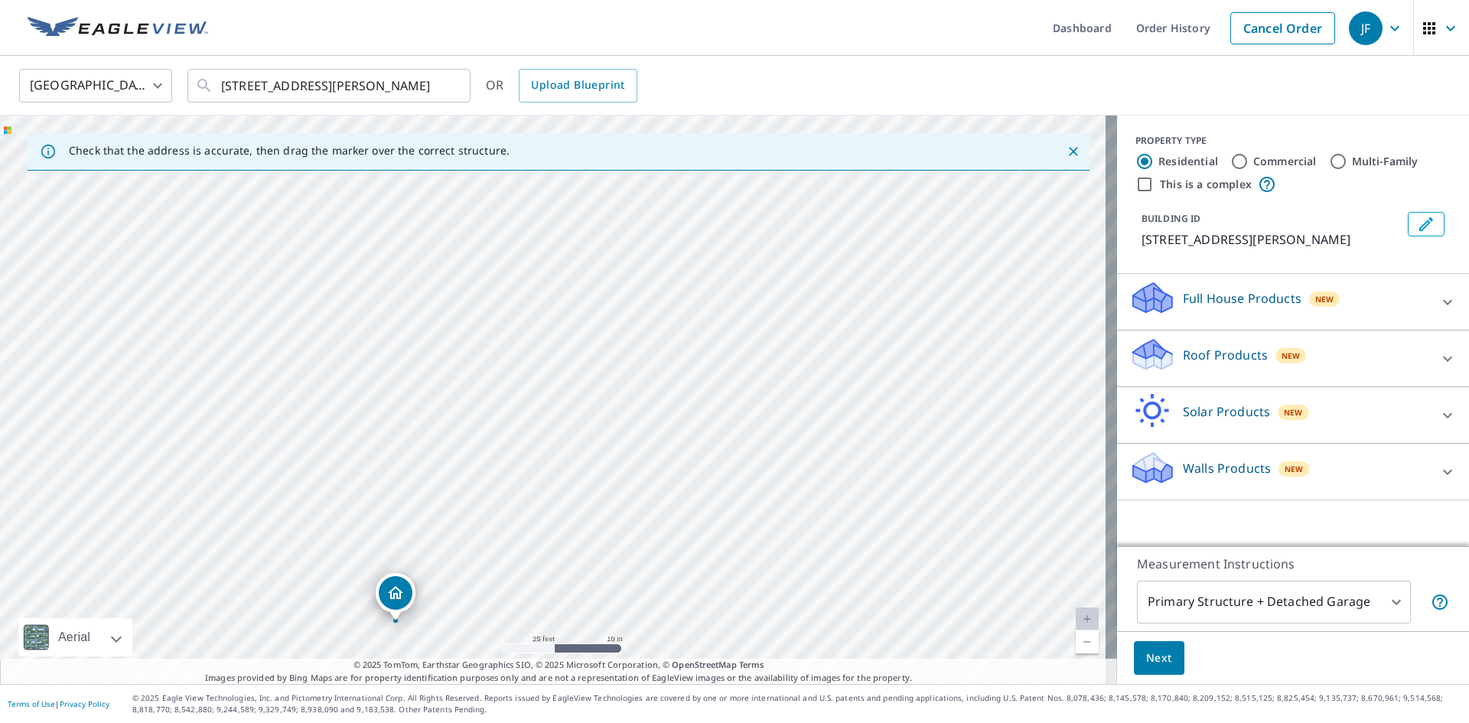
click at [432, 588] on div "[STREET_ADDRESS][PERSON_NAME]" at bounding box center [558, 400] width 1117 height 568
click at [407, 584] on div "Dropped pin, building 1, Residential property, 423 Wyndom Ter Holmes, PA 19043" at bounding box center [396, 587] width 34 height 34
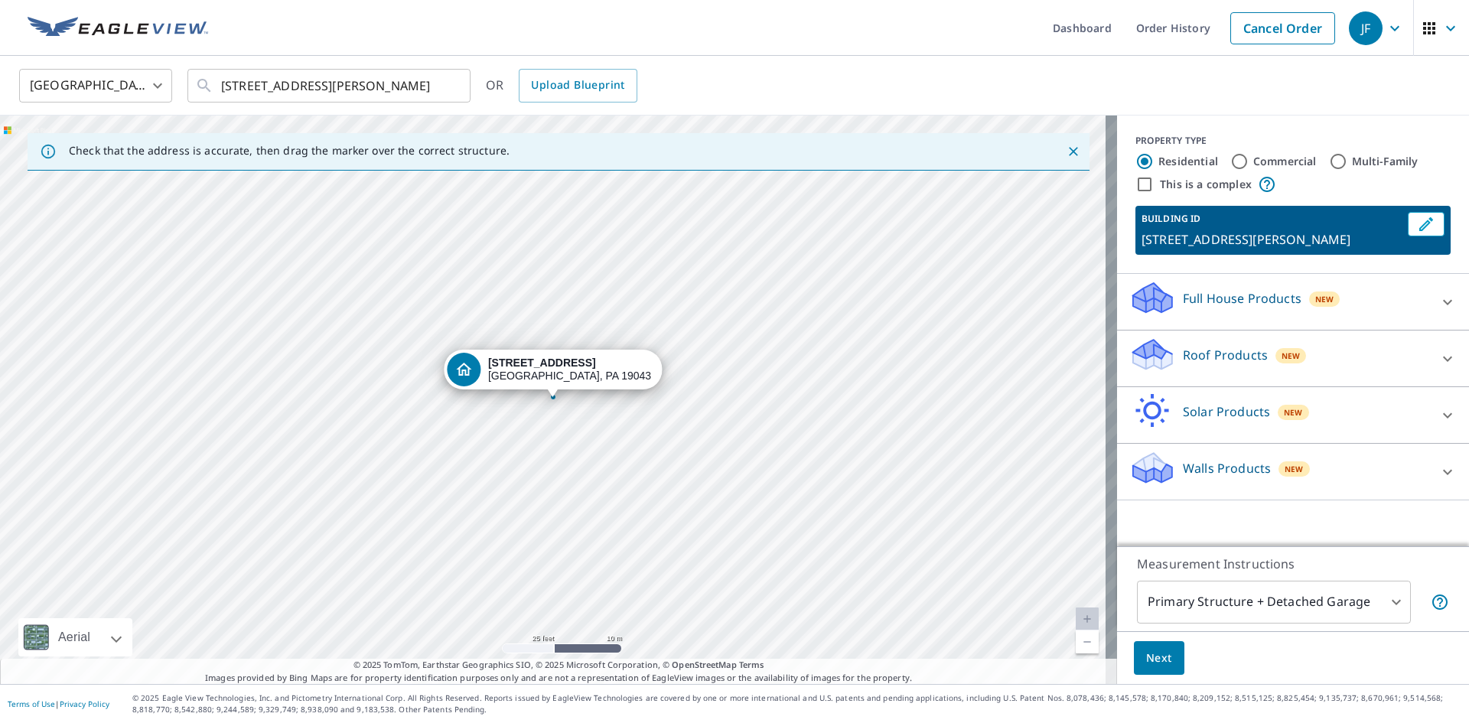
click at [1443, 360] on icon at bounding box center [1447, 358] width 9 height 5
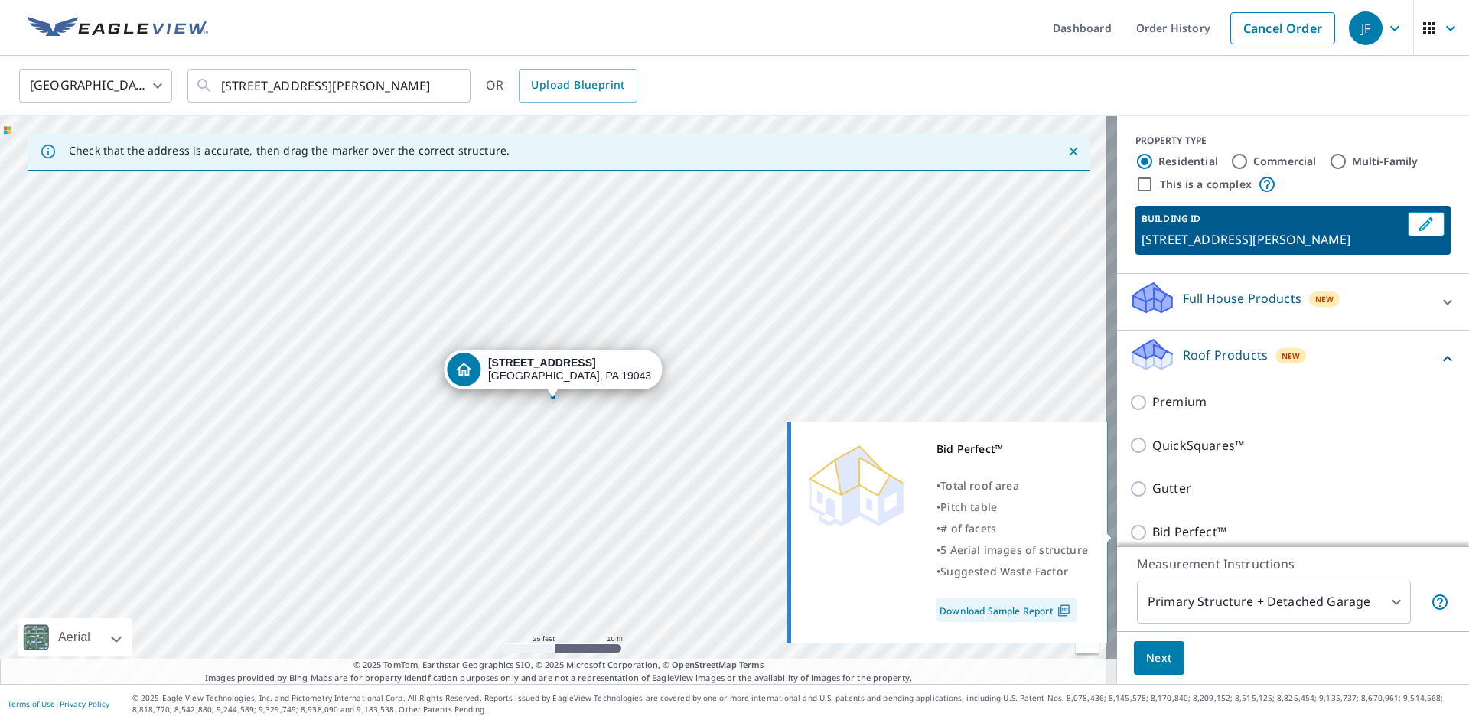
click at [1132, 530] on input "Bid Perfect™" at bounding box center [1140, 532] width 23 height 18
checkbox input "true"
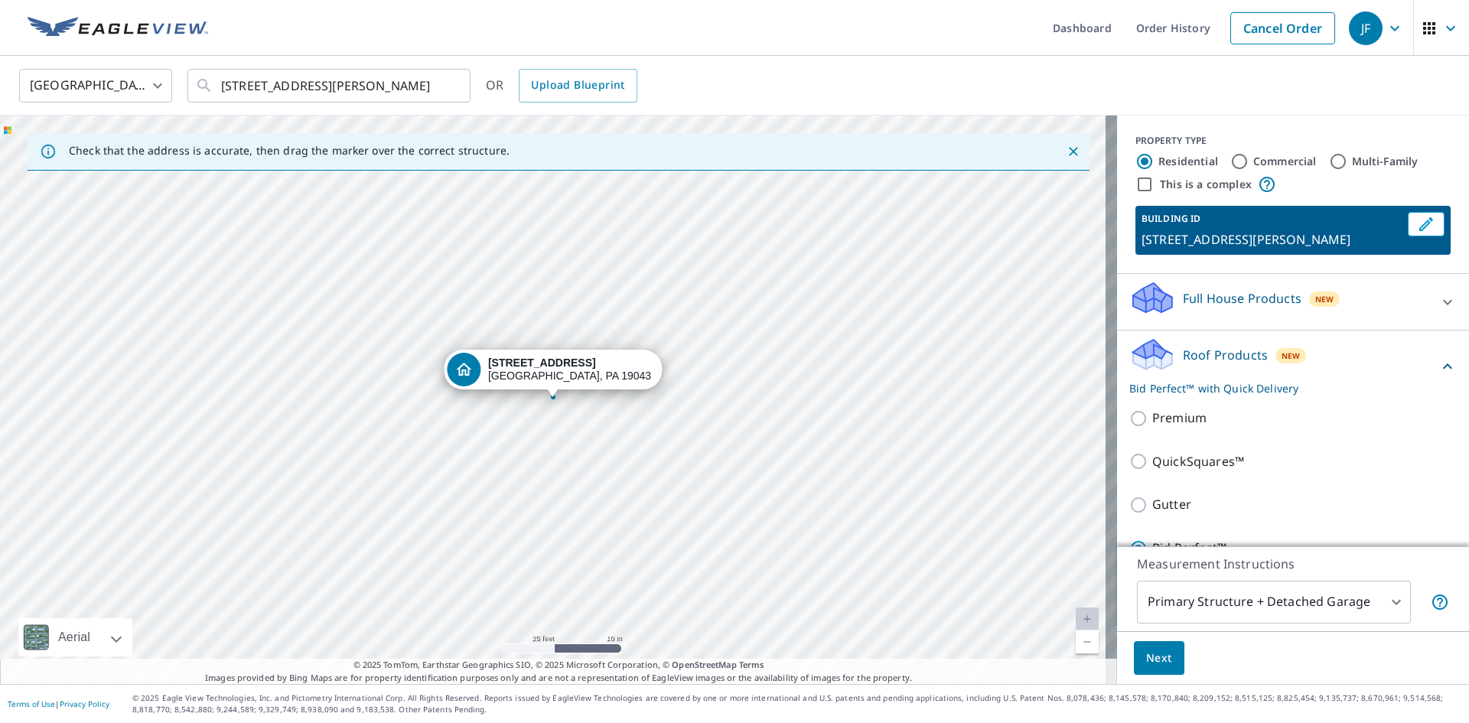
click at [1387, 591] on body "JF JF Dashboard Order History Cancel Order JF [GEOGRAPHIC_DATA] [GEOGRAPHIC_DAT…" at bounding box center [734, 361] width 1469 height 723
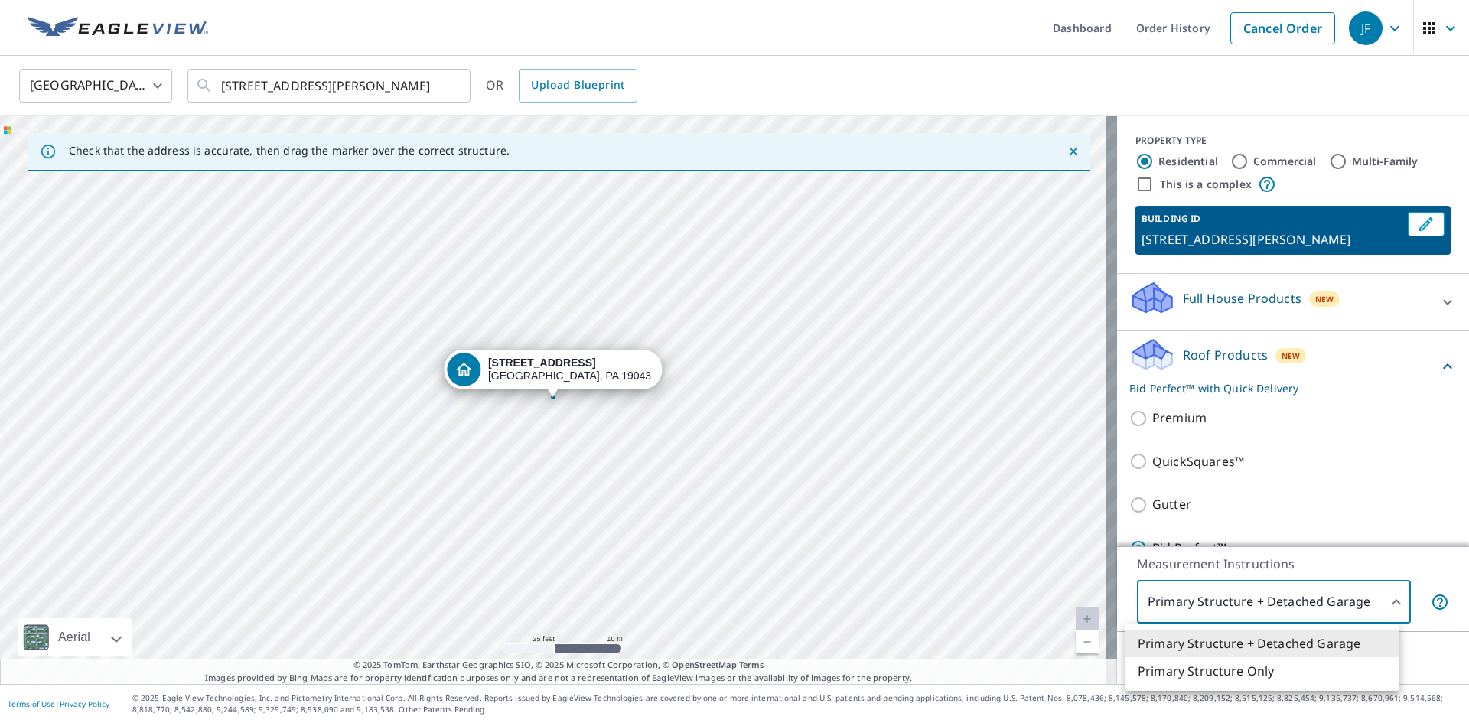
click at [1228, 673] on li "Primary Structure Only" at bounding box center [1262, 671] width 274 height 28
type input "2"
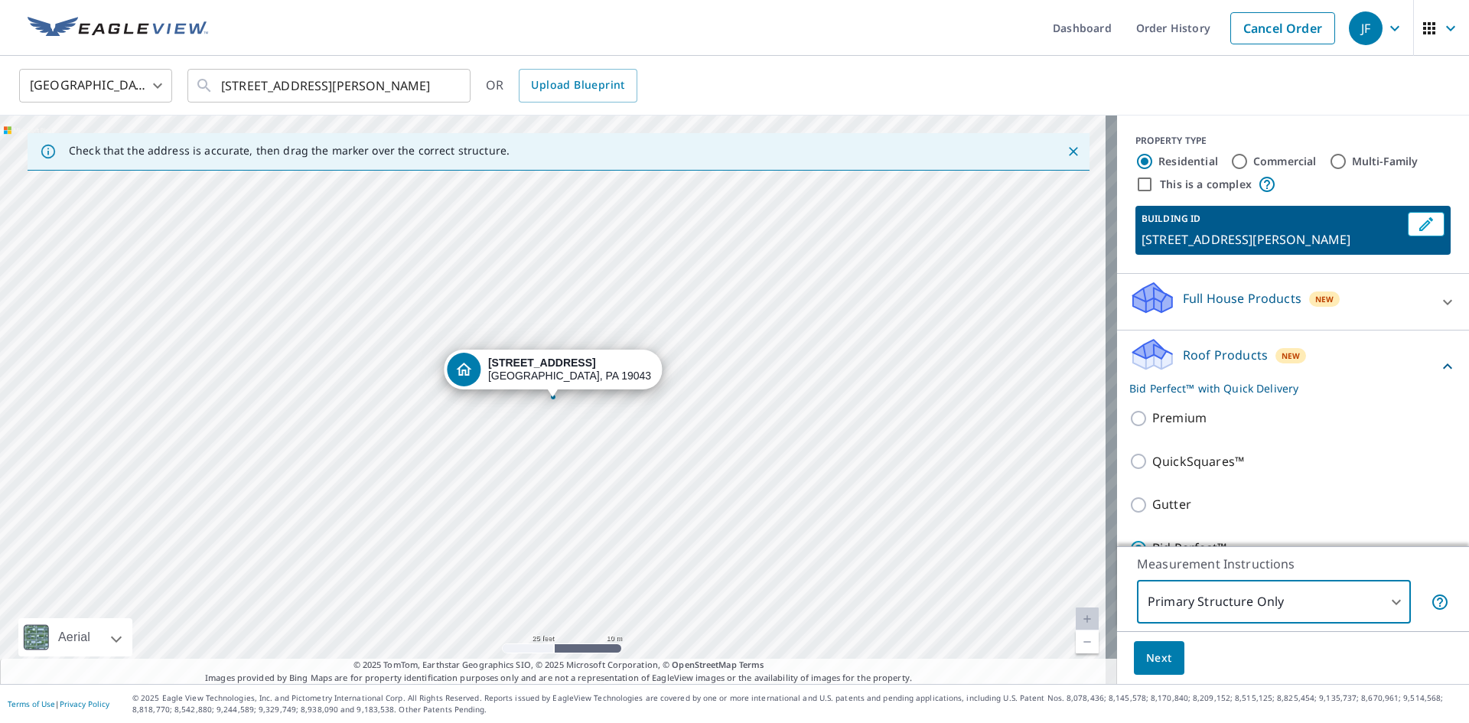
click at [1152, 646] on button "Next" at bounding box center [1159, 658] width 50 height 34
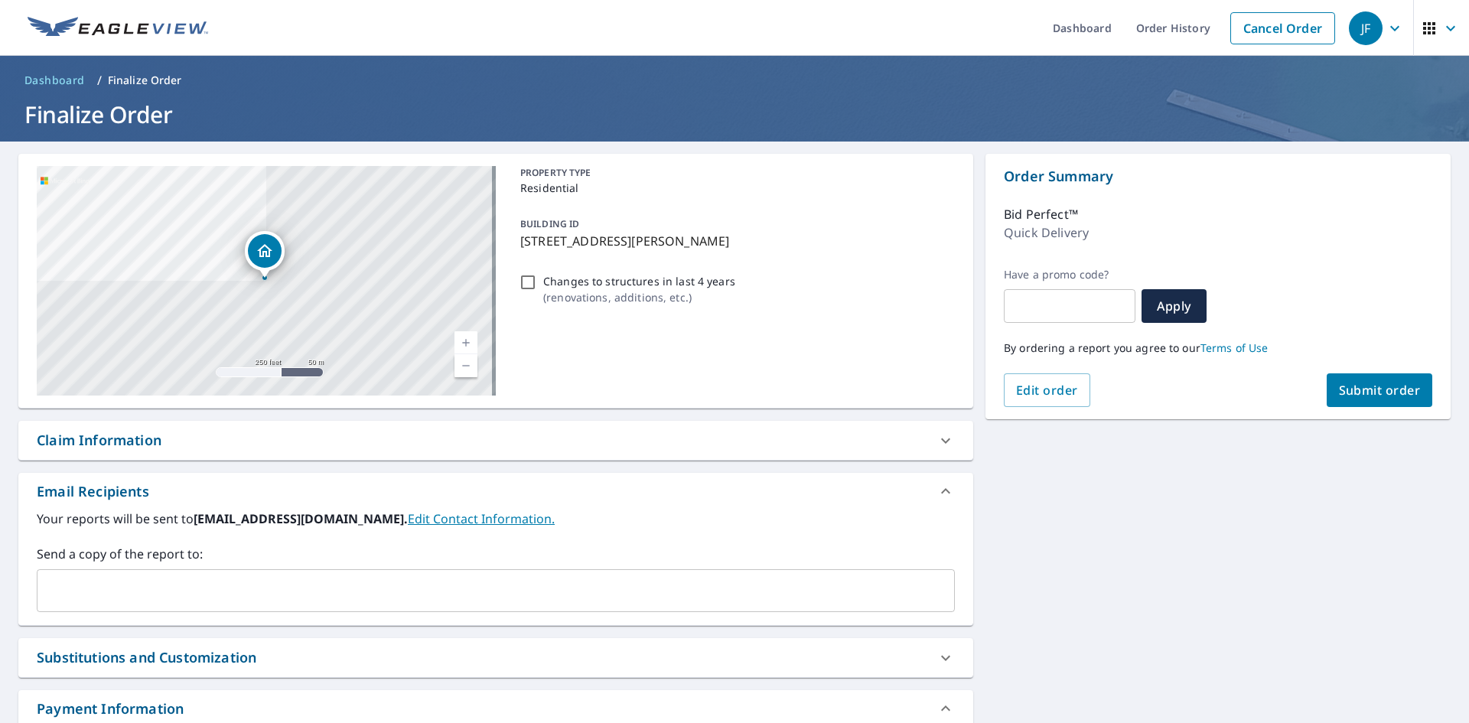
click at [1353, 401] on button "Submit order" at bounding box center [1379, 390] width 106 height 34
